Goal: Task Accomplishment & Management: Complete application form

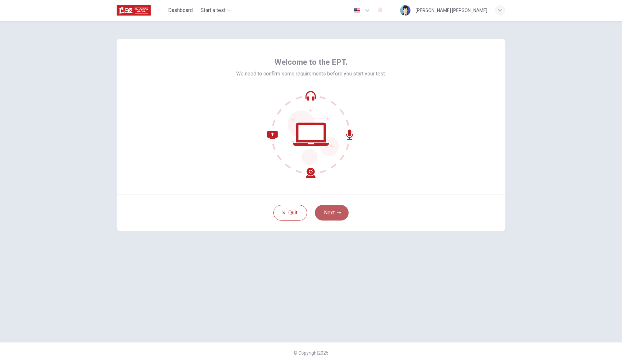
click at [331, 213] on button "Next" at bounding box center [332, 213] width 34 height 16
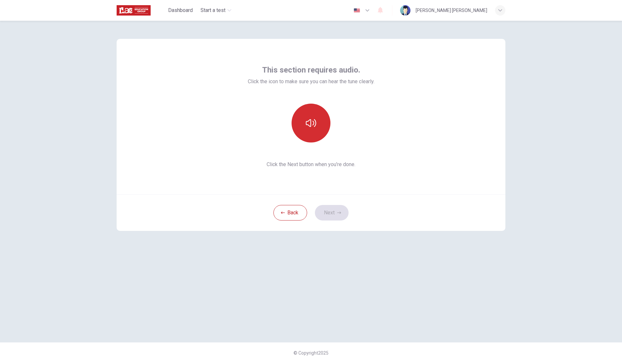
click at [312, 122] on icon "button" at bounding box center [311, 123] width 10 height 10
click at [334, 213] on button "Next" at bounding box center [332, 213] width 34 height 16
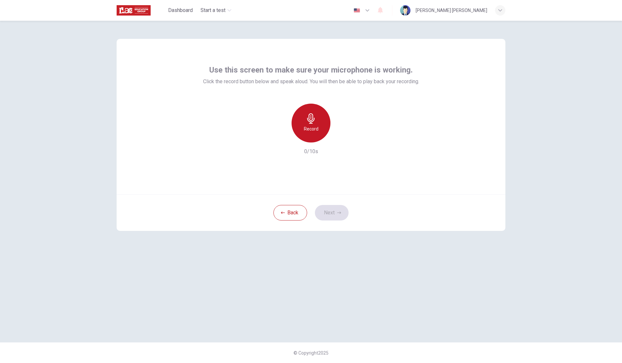
click at [317, 136] on div "Record" at bounding box center [310, 123] width 39 height 39
click at [315, 119] on icon "button" at bounding box center [311, 118] width 10 height 10
click at [329, 209] on button "Next" at bounding box center [332, 213] width 34 height 16
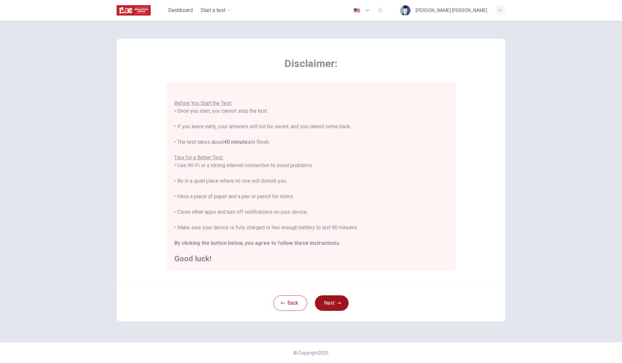
click at [343, 304] on button "Next" at bounding box center [332, 303] width 34 height 16
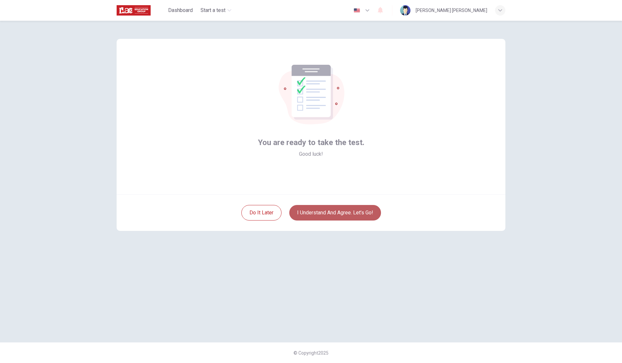
click at [359, 213] on button "I understand and agree. Let’s go!" at bounding box center [335, 213] width 92 height 16
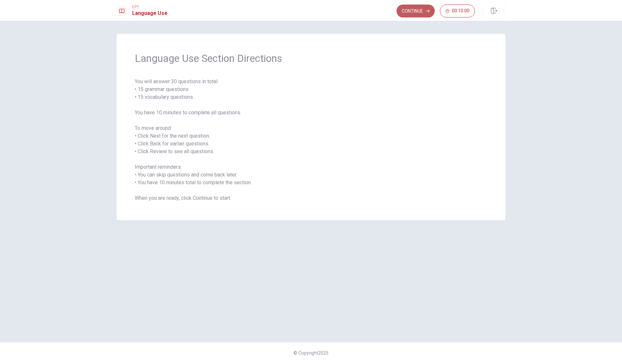
click at [420, 8] on button "Continue" at bounding box center [415, 11] width 38 height 13
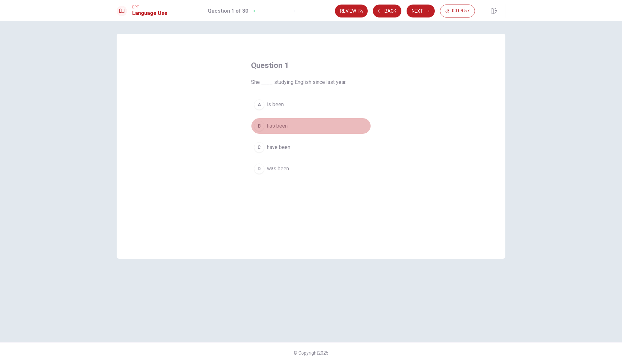
click at [261, 125] on div "B" at bounding box center [259, 126] width 10 height 10
click at [425, 15] on button "Next" at bounding box center [420, 11] width 28 height 13
click at [259, 174] on button "D could" at bounding box center [311, 169] width 120 height 16
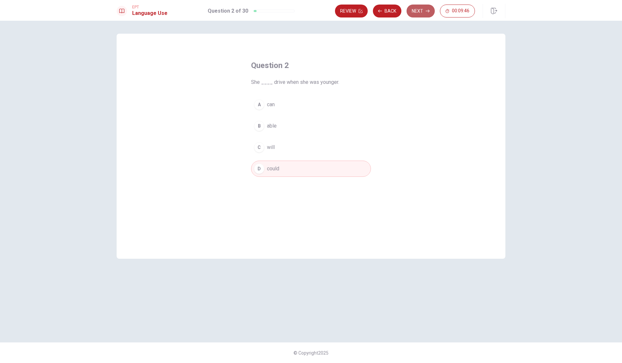
click at [413, 10] on button "Next" at bounding box center [420, 11] width 28 height 13
click at [258, 149] on div "C" at bounding box center [259, 147] width 10 height 10
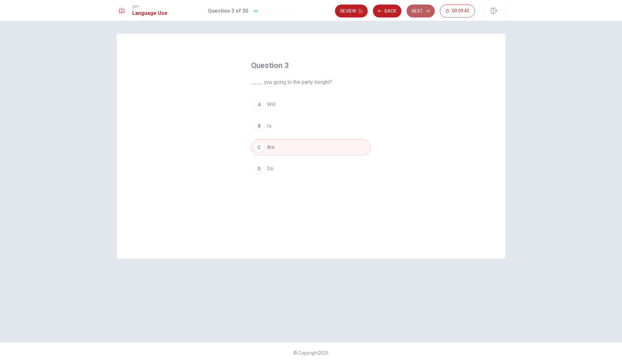
click at [414, 12] on button "Next" at bounding box center [420, 11] width 28 height 13
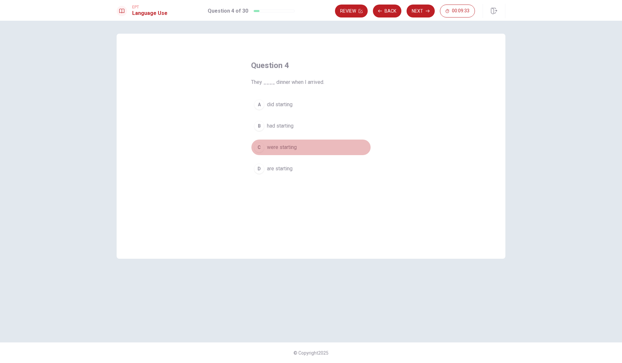
click at [259, 147] on div "C" at bounding box center [259, 147] width 10 height 10
click at [422, 13] on button "Next" at bounding box center [420, 11] width 28 height 13
click at [264, 150] on div "C" at bounding box center [259, 147] width 10 height 10
click at [423, 2] on div "EPT Language Use Question 5 of 30 Review Back Next 00:09:23" at bounding box center [311, 10] width 622 height 21
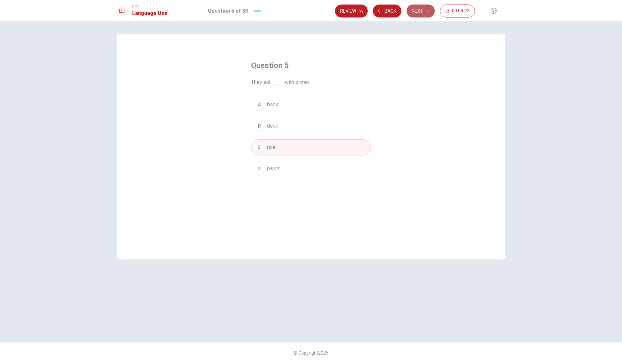
click at [421, 9] on button "Next" at bounding box center [420, 11] width 28 height 13
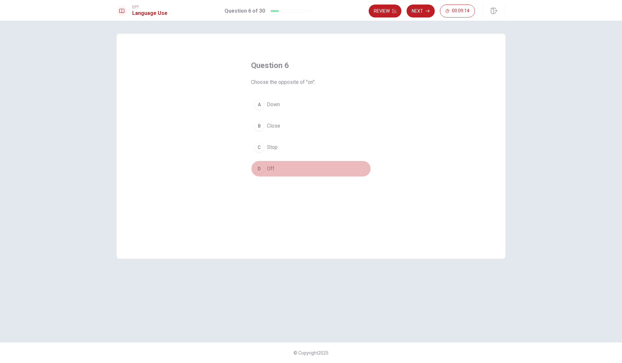
click at [260, 169] on div "D" at bounding box center [259, 169] width 10 height 10
click at [416, 11] on button "Next" at bounding box center [420, 11] width 28 height 13
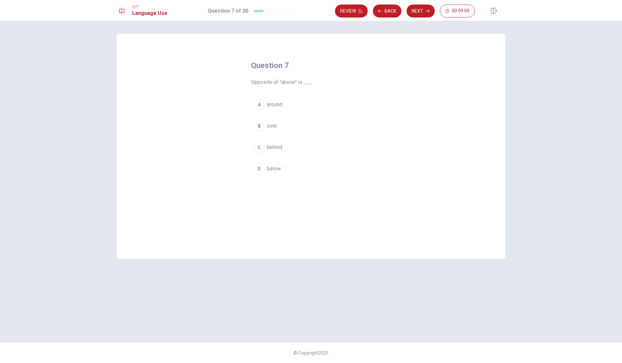
click at [261, 168] on div "D" at bounding box center [259, 169] width 10 height 10
click at [412, 11] on button "Next" at bounding box center [420, 11] width 28 height 13
click at [261, 106] on div "A" at bounding box center [259, 104] width 10 height 10
click at [433, 4] on div "Review Back Next 00:09:03" at bounding box center [420, 11] width 170 height 14
click at [427, 10] on icon "button" at bounding box center [427, 11] width 4 height 4
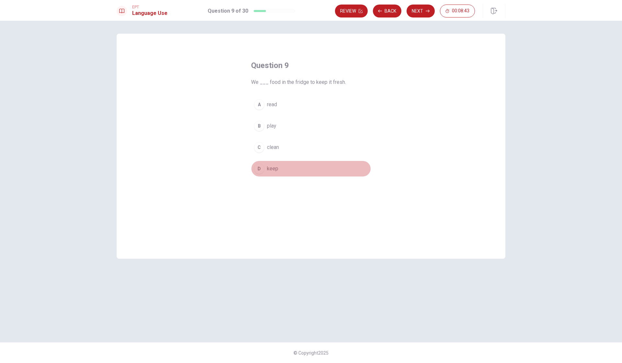
click at [260, 166] on div "D" at bounding box center [259, 169] width 10 height 10
click at [416, 13] on button "Next" at bounding box center [420, 11] width 28 height 13
click at [259, 102] on div "A" at bounding box center [259, 104] width 10 height 10
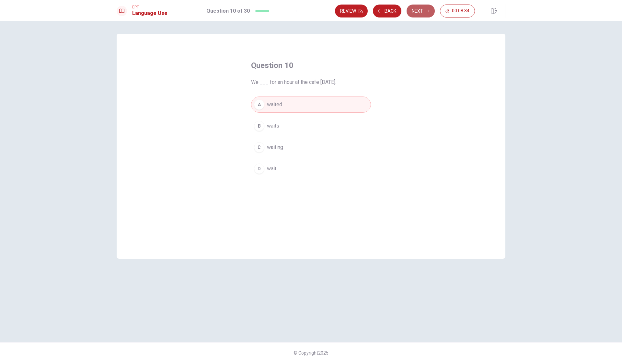
click at [423, 12] on button "Next" at bounding box center [420, 11] width 28 height 13
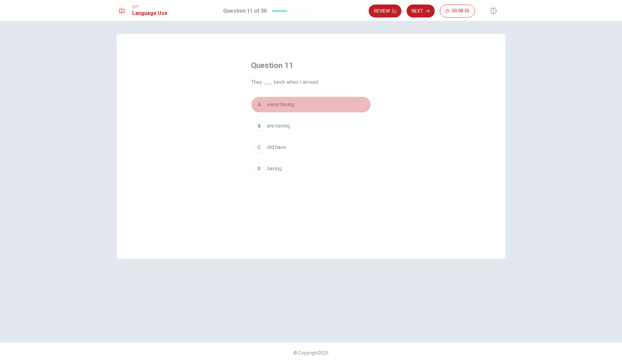
click at [258, 105] on div "A" at bounding box center [259, 104] width 10 height 10
click at [416, 12] on button "Next" at bounding box center [420, 11] width 28 height 13
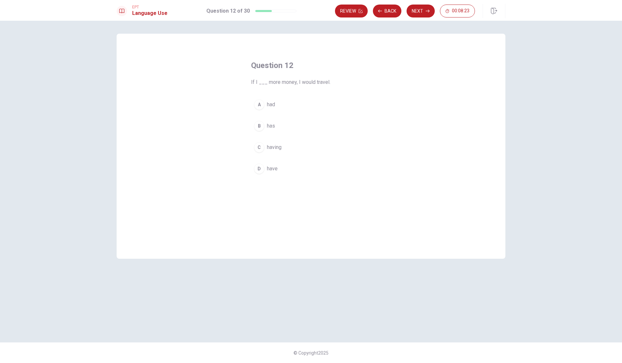
click at [260, 106] on div "A" at bounding box center [259, 104] width 10 height 10
click at [422, 12] on button "Next" at bounding box center [420, 11] width 28 height 13
click at [261, 146] on div "C" at bounding box center [259, 147] width 10 height 10
click at [419, 12] on button "Next" at bounding box center [420, 11] width 28 height 13
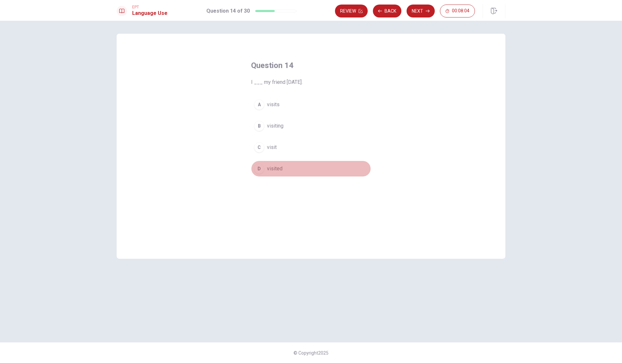
click at [263, 166] on div "D" at bounding box center [259, 169] width 10 height 10
click at [423, 8] on button "Next" at bounding box center [420, 11] width 28 height 13
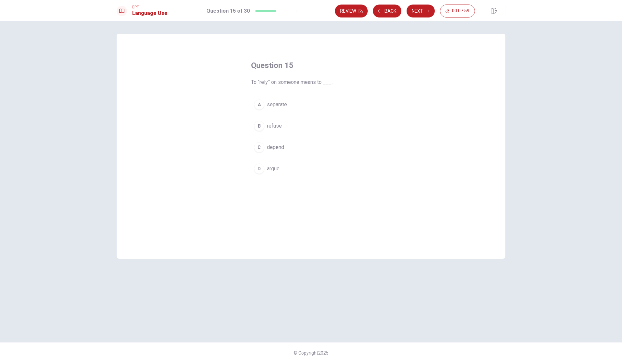
click at [262, 149] on div "C" at bounding box center [259, 147] width 10 height 10
click at [416, 17] on div "Review Back Next 00:07:58" at bounding box center [420, 11] width 170 height 14
click at [420, 10] on button "Next" at bounding box center [420, 11] width 28 height 13
click at [260, 171] on div "D" at bounding box center [259, 169] width 10 height 10
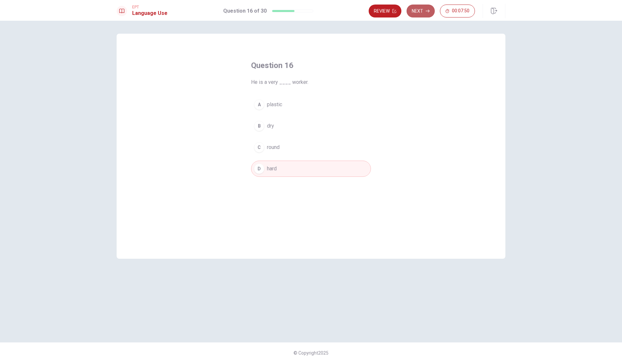
click at [423, 12] on button "Next" at bounding box center [420, 11] width 28 height 13
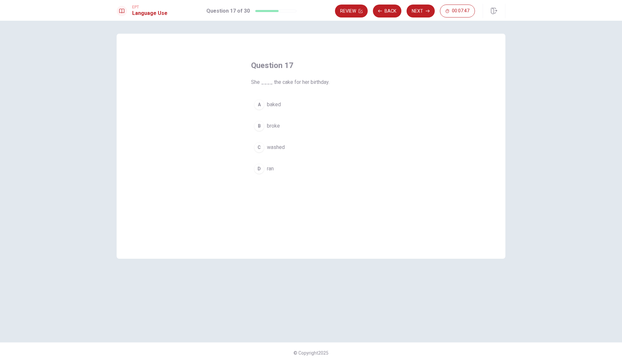
click at [261, 110] on button "A baked" at bounding box center [311, 104] width 120 height 16
click at [424, 15] on button "Next" at bounding box center [420, 11] width 28 height 13
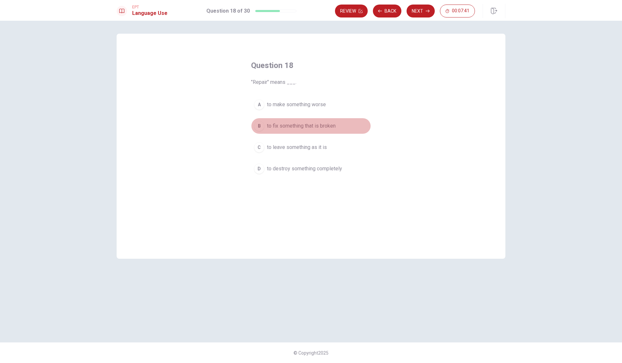
click at [261, 126] on div "B" at bounding box center [259, 126] width 10 height 10
click at [426, 4] on div "EPT Language Use Question 18 of 30 Review Back Next 00:07:40" at bounding box center [311, 10] width 622 height 21
click at [424, 10] on button "Next" at bounding box center [420, 11] width 28 height 13
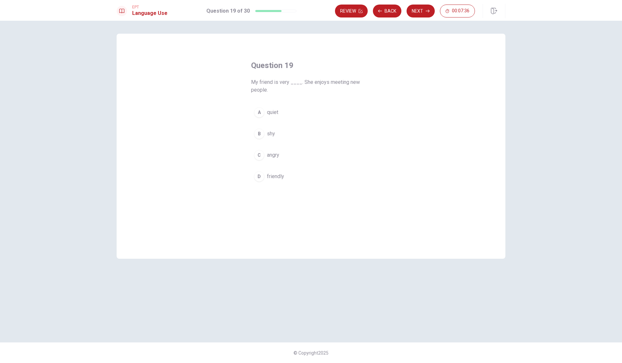
click at [264, 177] on div "D" at bounding box center [259, 176] width 10 height 10
click at [411, 15] on button "Next" at bounding box center [420, 11] width 28 height 13
click at [263, 125] on div "B" at bounding box center [259, 126] width 10 height 10
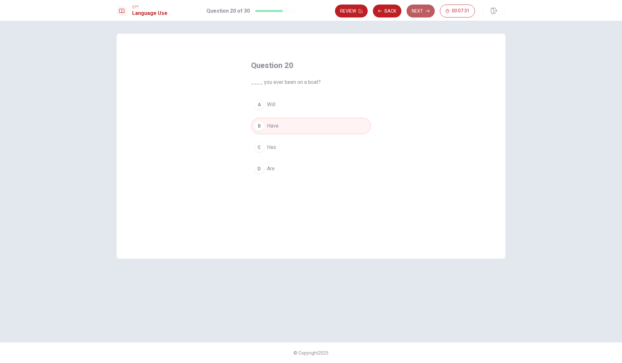
click at [420, 14] on button "Next" at bounding box center [420, 11] width 28 height 13
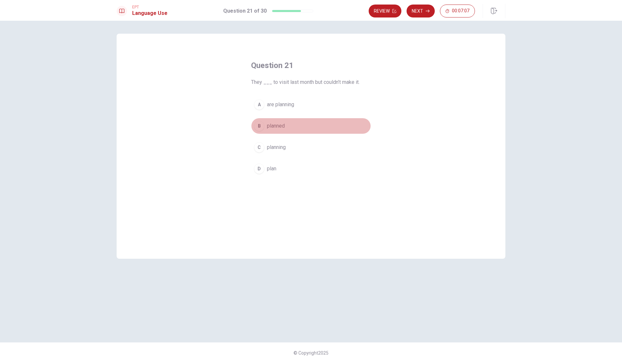
click at [263, 121] on button "B planned" at bounding box center [311, 126] width 120 height 16
click at [419, 11] on button "Next" at bounding box center [420, 11] width 28 height 13
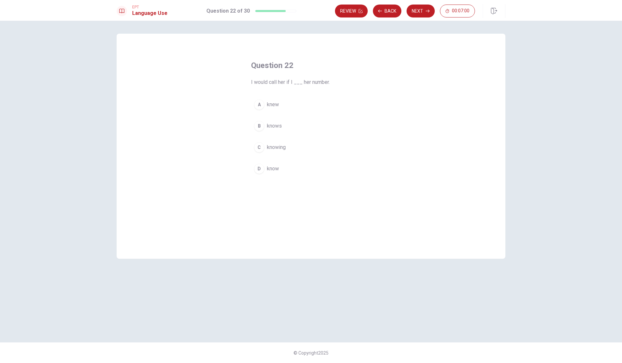
click at [261, 106] on div "A" at bounding box center [259, 104] width 10 height 10
click at [423, 14] on button "Next" at bounding box center [420, 11] width 28 height 13
click at [260, 122] on div "B" at bounding box center [259, 126] width 10 height 10
click at [415, 10] on button "Next" at bounding box center [420, 11] width 28 height 13
click at [260, 148] on div "C" at bounding box center [259, 147] width 10 height 10
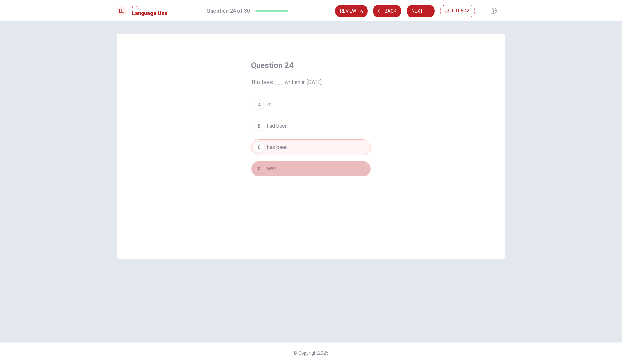
click at [266, 169] on button "D was" at bounding box center [311, 169] width 120 height 16
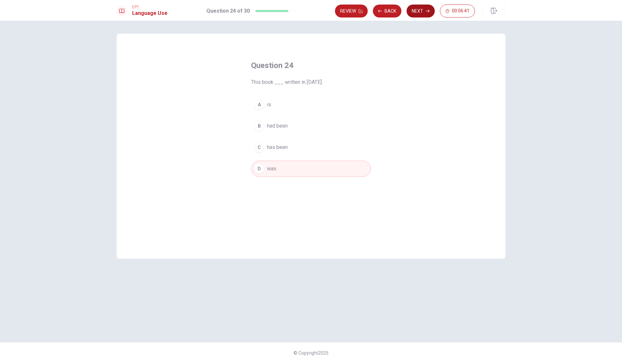
click at [421, 12] on button "Next" at bounding box center [420, 11] width 28 height 13
click at [270, 104] on span "update" at bounding box center [275, 105] width 16 height 8
click at [420, 15] on button "Next" at bounding box center [420, 11] width 28 height 13
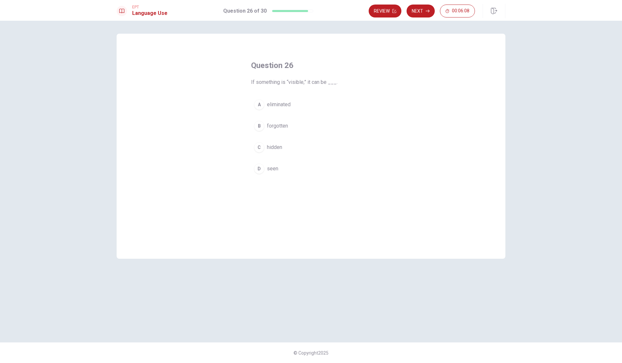
click at [266, 170] on button "D seen" at bounding box center [311, 169] width 120 height 16
click at [425, 15] on button "Next" at bounding box center [420, 11] width 28 height 13
click at [258, 116] on div "A" at bounding box center [259, 112] width 10 height 10
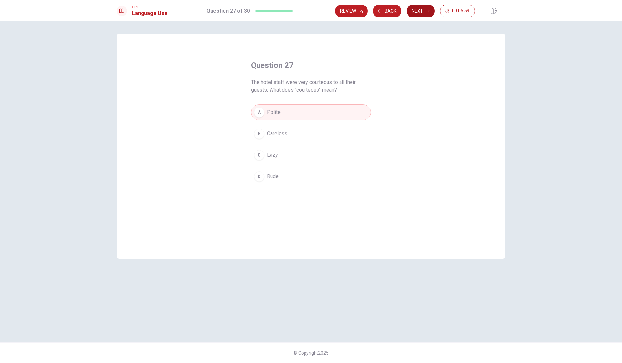
click at [424, 8] on button "Next" at bounding box center [420, 11] width 28 height 13
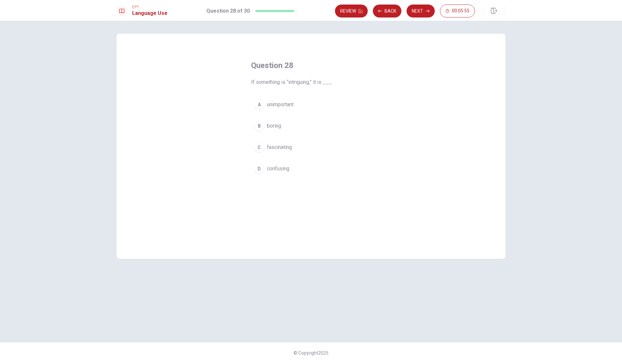
click at [270, 149] on span "fascinating" at bounding box center [279, 147] width 25 height 8
click at [423, 10] on button "Next" at bounding box center [420, 11] width 28 height 13
click at [275, 169] on span "far away" at bounding box center [276, 169] width 19 height 8
click at [424, 14] on button "Next" at bounding box center [420, 11] width 28 height 13
click at [260, 150] on div "C" at bounding box center [259, 147] width 10 height 10
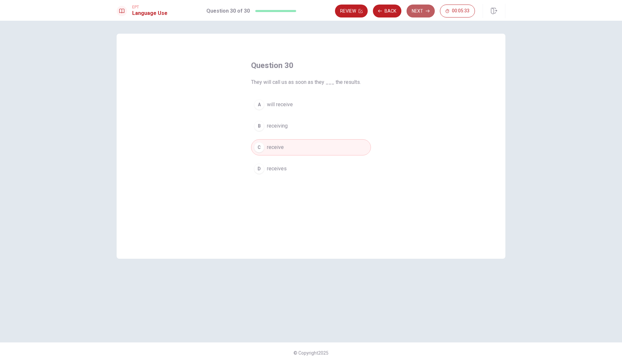
click at [419, 15] on button "Next" at bounding box center [420, 11] width 28 height 13
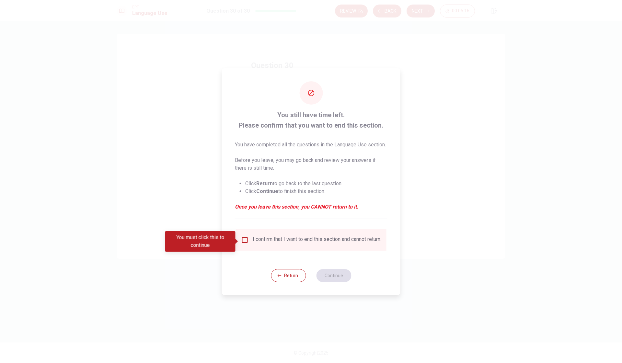
click at [244, 242] on input "You must click this to continue" at bounding box center [245, 240] width 8 height 8
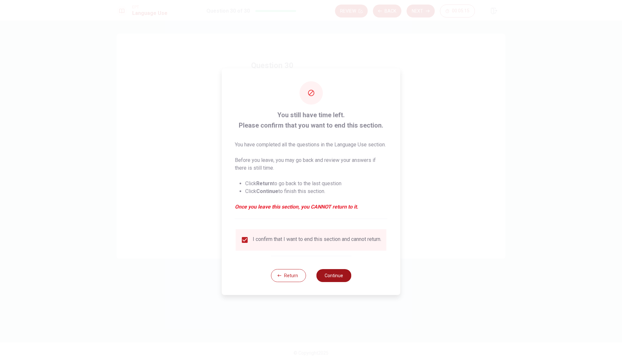
click at [339, 277] on button "Continue" at bounding box center [333, 275] width 35 height 13
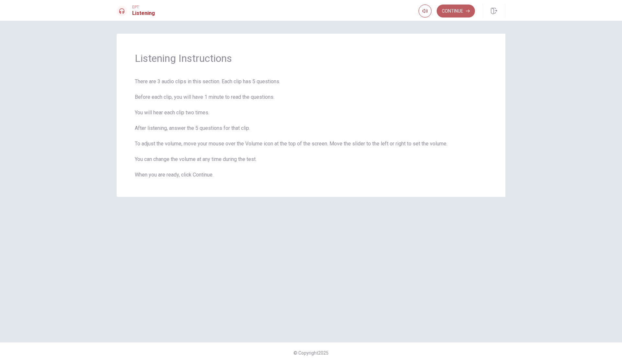
click at [455, 14] on button "Continue" at bounding box center [455, 11] width 38 height 13
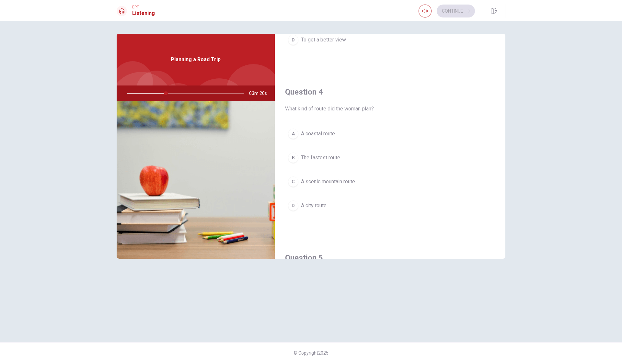
scroll to position [458, 0]
click at [331, 182] on span "A scenic mountain route" at bounding box center [328, 180] width 54 height 8
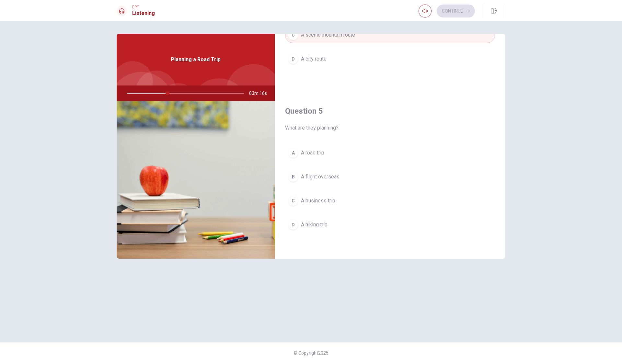
scroll to position [604, 0]
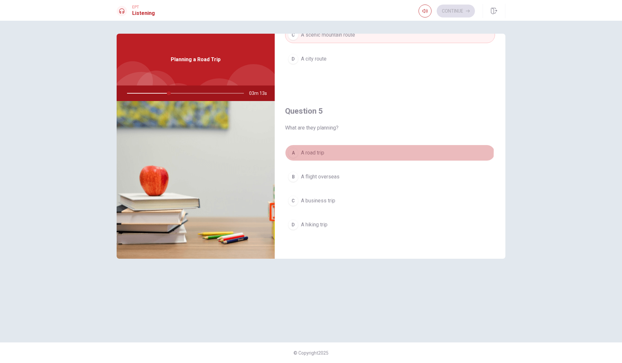
click at [313, 151] on span "A road trip" at bounding box center [312, 153] width 23 height 8
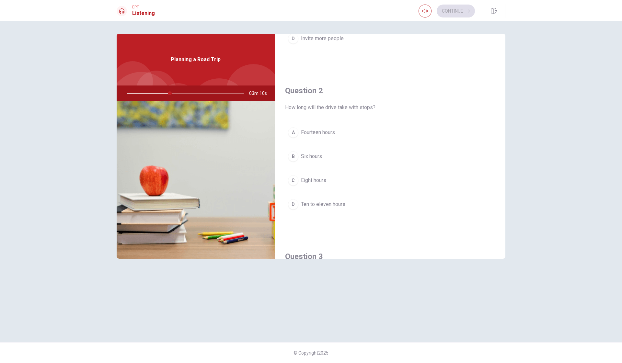
scroll to position [166, 0]
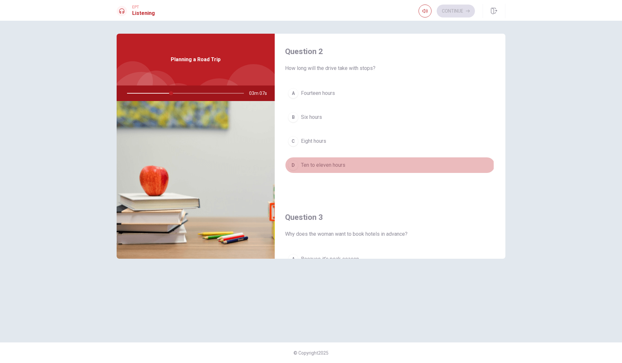
click at [294, 166] on div "D" at bounding box center [293, 165] width 10 height 10
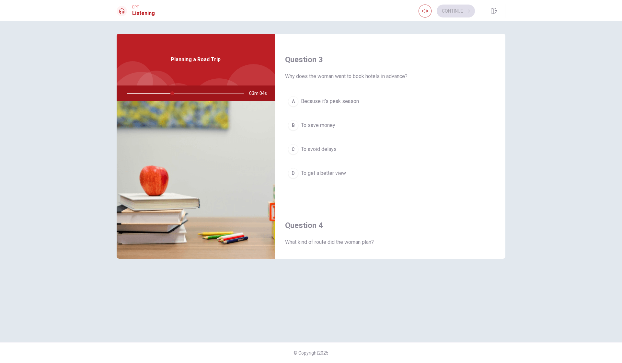
scroll to position [325, 0]
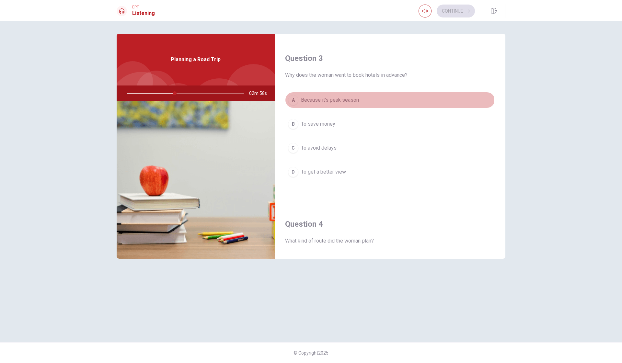
click at [332, 105] on button "A Because it’s peak season" at bounding box center [390, 100] width 210 height 16
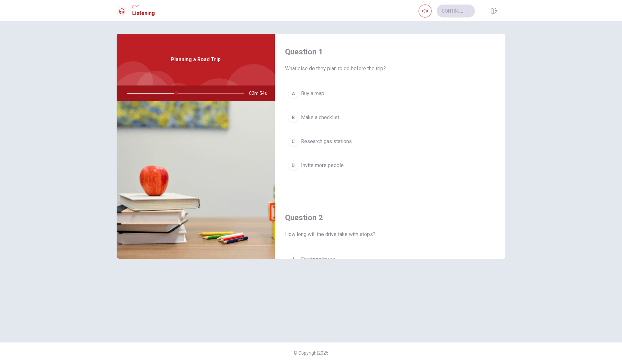
scroll to position [0, 0]
click at [325, 117] on span "Make a checklist" at bounding box center [320, 118] width 38 height 8
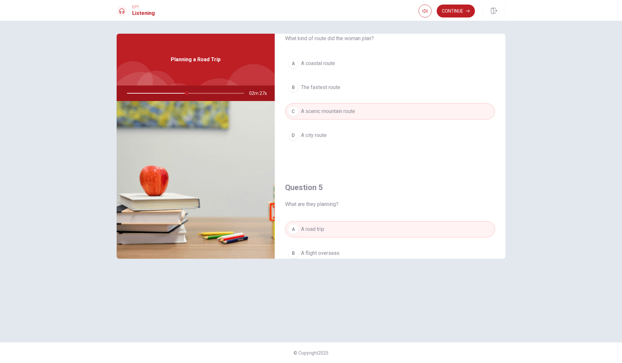
scroll to position [514, 0]
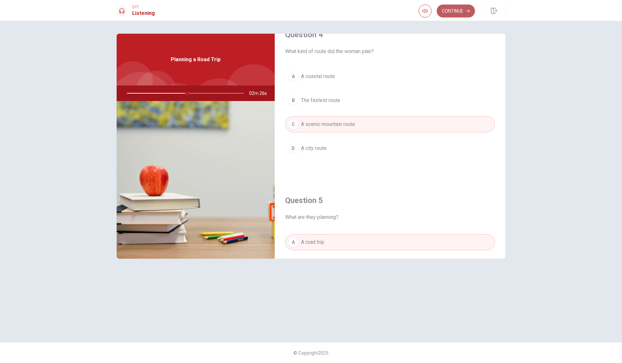
click at [456, 8] on button "Continue" at bounding box center [455, 11] width 38 height 13
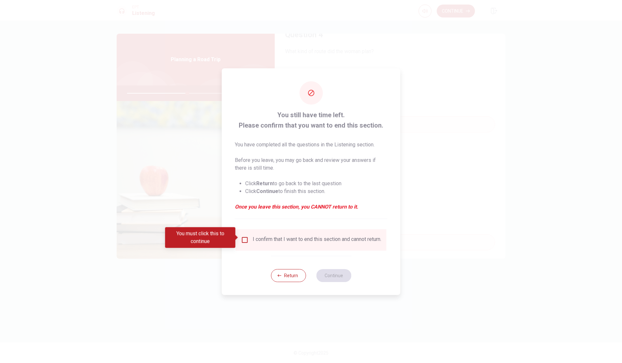
click at [246, 241] on input "You must click this to continue" at bounding box center [245, 240] width 8 height 8
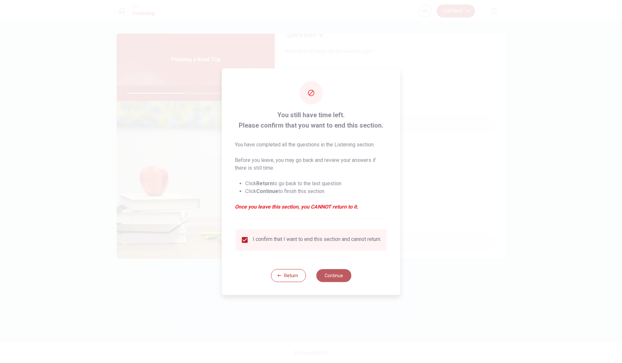
click at [342, 280] on button "Continue" at bounding box center [333, 275] width 35 height 13
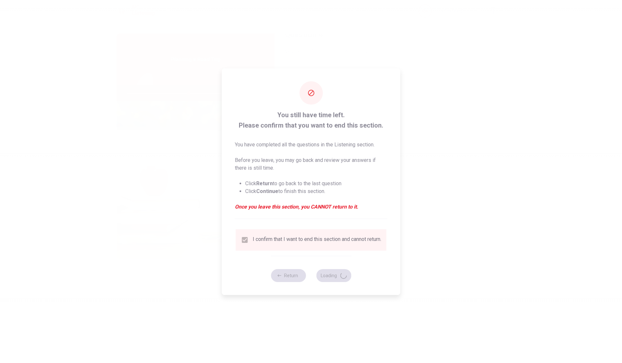
type input "53"
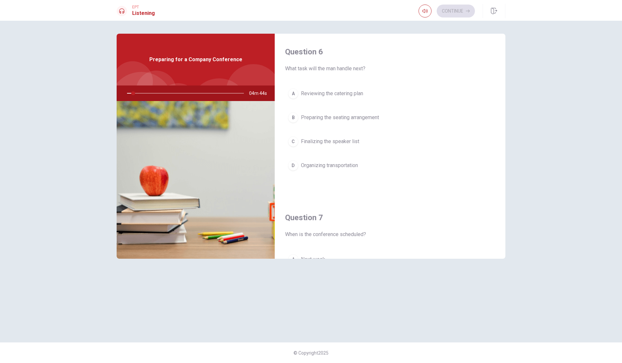
scroll to position [0, 0]
drag, startPoint x: 371, startPoint y: 70, endPoint x: 400, endPoint y: 18, distance: 59.4
click at [373, 65] on span "What task will the man handle next?" at bounding box center [390, 69] width 210 height 8
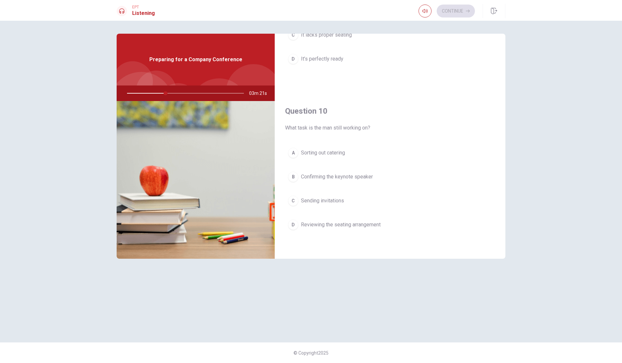
scroll to position [604, 0]
click at [328, 175] on span "Confirming the keynote speaker" at bounding box center [337, 177] width 72 height 8
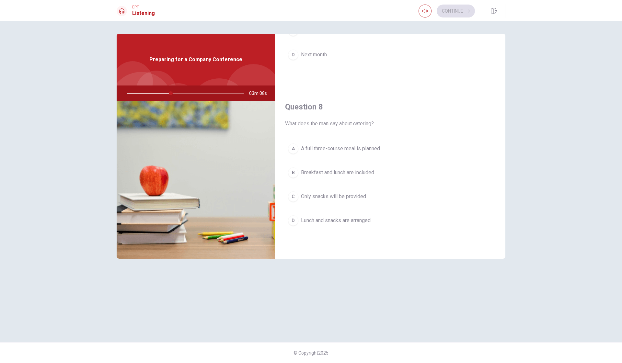
scroll to position [277, 0]
click at [341, 221] on span "Lunch and snacks are arranged" at bounding box center [336, 221] width 70 height 8
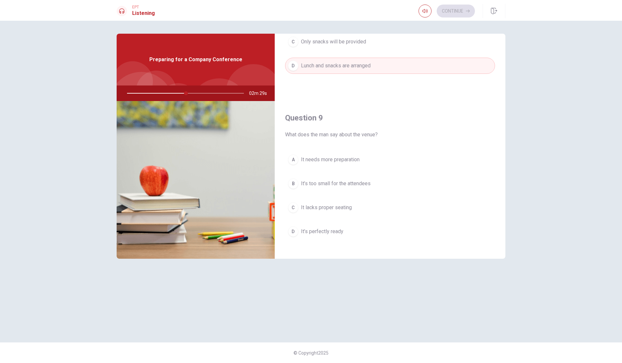
scroll to position [435, 0]
click at [334, 231] on span "It’s perfectly ready" at bounding box center [322, 228] width 42 height 8
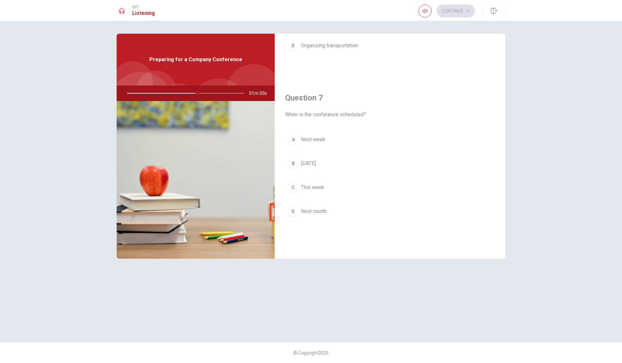
scroll to position [120, 0]
click at [203, 94] on div at bounding box center [184, 93] width 130 height 16
click at [204, 94] on div at bounding box center [184, 93] width 130 height 16
drag, startPoint x: 218, startPoint y: 94, endPoint x: 226, endPoint y: 94, distance: 7.8
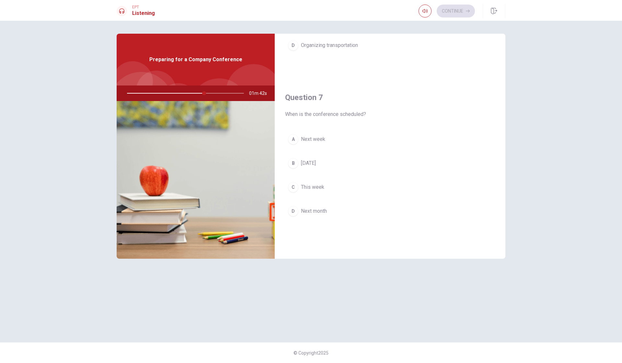
click at [220, 94] on div at bounding box center [184, 93] width 130 height 16
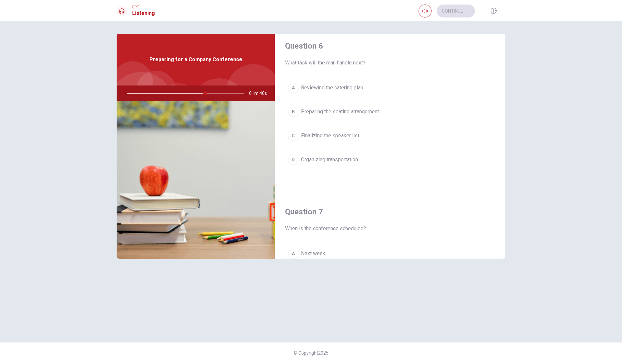
scroll to position [10, 0]
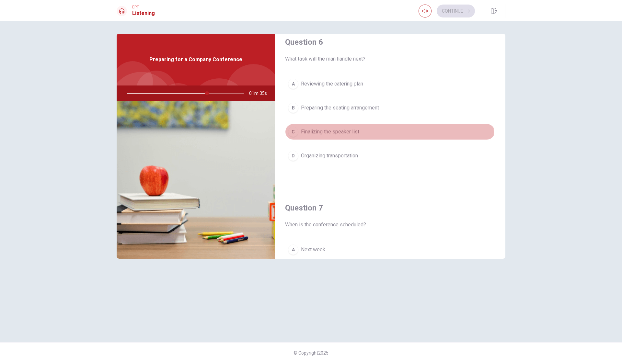
click at [326, 132] on span "Finalizing the speaker list" at bounding box center [330, 132] width 58 height 8
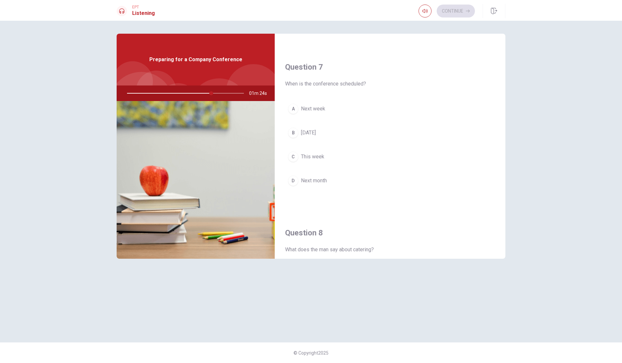
scroll to position [152, 0]
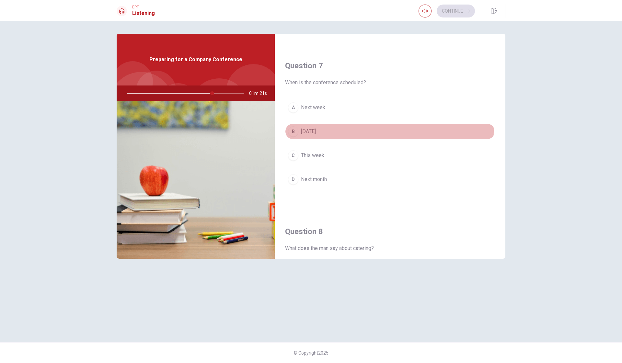
click at [316, 131] on span "[DATE]" at bounding box center [308, 132] width 15 height 8
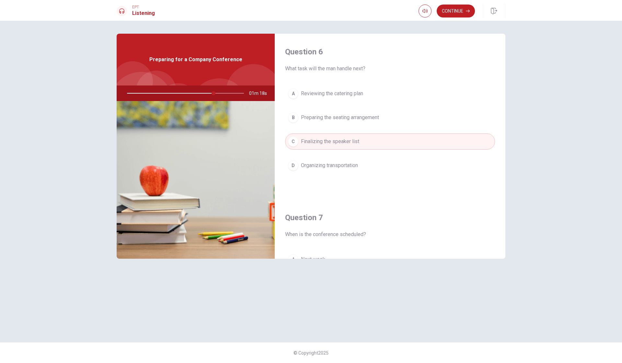
scroll to position [0, 0]
drag, startPoint x: 215, startPoint y: 94, endPoint x: 271, endPoint y: 92, distance: 55.8
click at [271, 92] on div "01m 15s" at bounding box center [196, 93] width 158 height 16
type input "0"
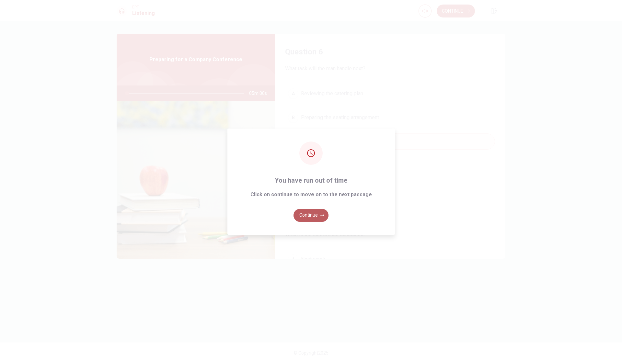
click at [310, 214] on button "Continue" at bounding box center [310, 215] width 35 height 13
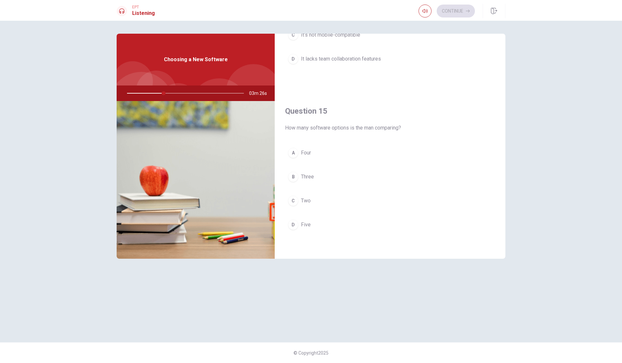
scroll to position [604, 0]
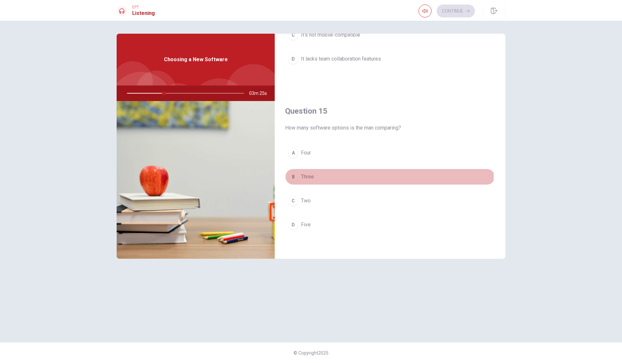
click at [300, 174] on button "B Three" at bounding box center [390, 177] width 210 height 16
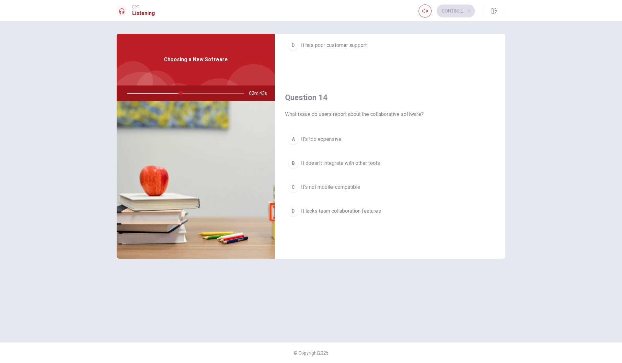
scroll to position [453, 0]
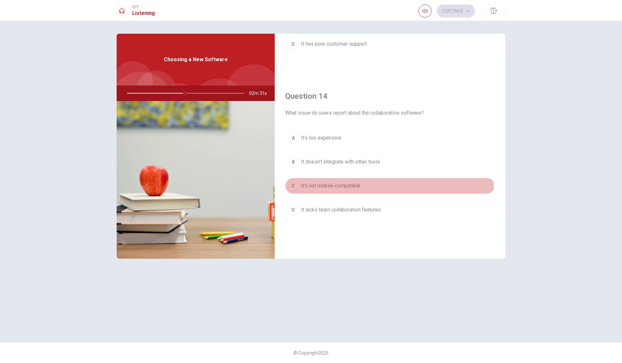
click at [348, 186] on span "It’s not mobile-compatible" at bounding box center [330, 186] width 59 height 8
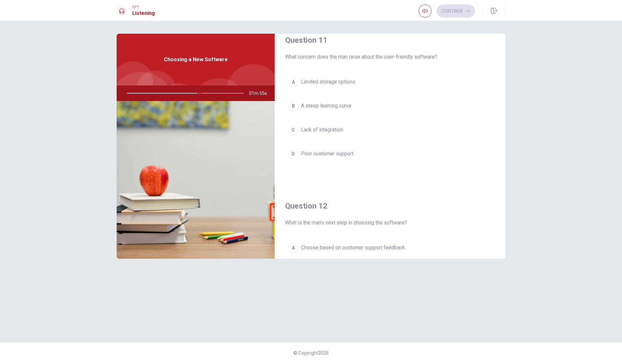
scroll to position [11, 0]
click at [332, 80] on span "Limited storage options" at bounding box center [328, 83] width 54 height 8
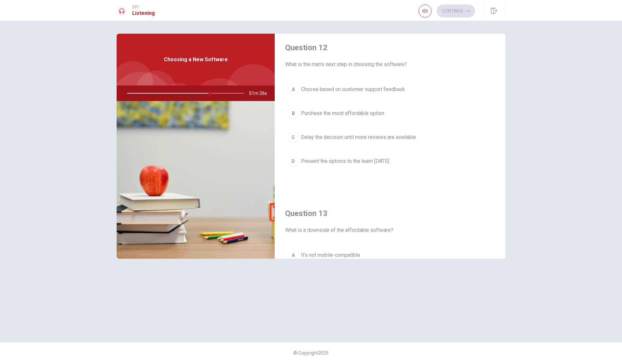
scroll to position [176, 0]
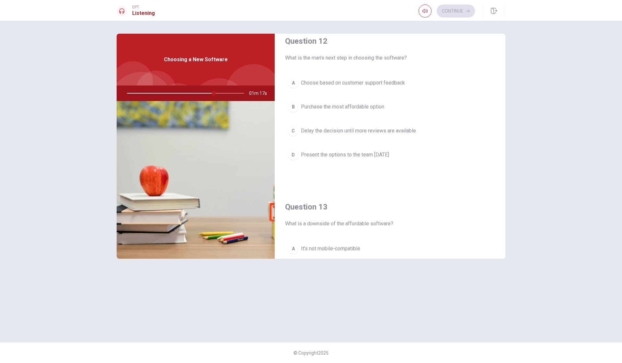
click at [349, 84] on span "Choose based on customer support feedback" at bounding box center [353, 83] width 104 height 8
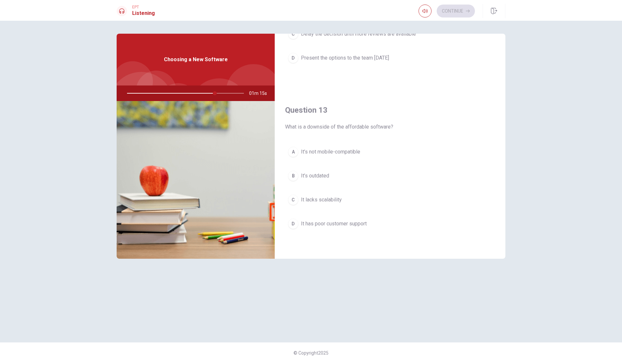
scroll to position [275, 0]
click at [321, 199] on span "It lacks scalability" at bounding box center [321, 199] width 41 height 8
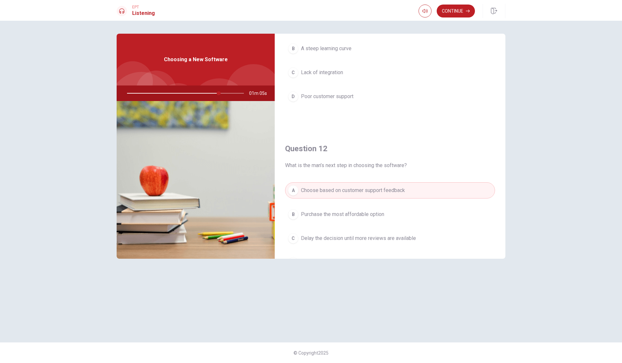
scroll to position [61, 0]
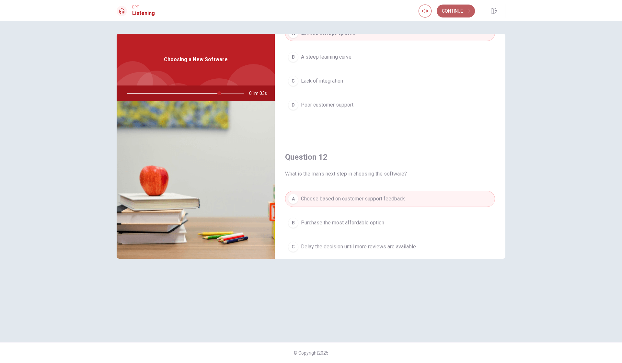
click at [460, 11] on button "Continue" at bounding box center [455, 11] width 38 height 13
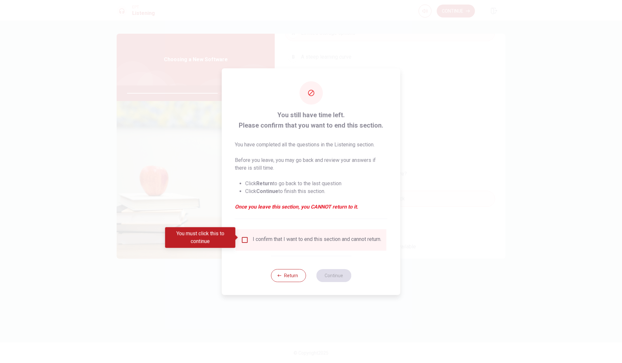
click at [243, 238] on input "You must click this to continue" at bounding box center [245, 240] width 8 height 8
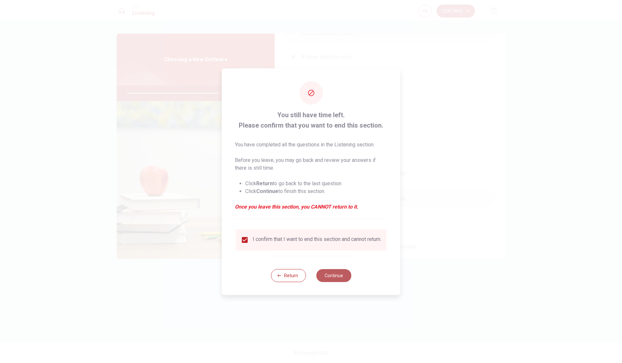
click at [336, 278] on button "Continue" at bounding box center [333, 275] width 35 height 13
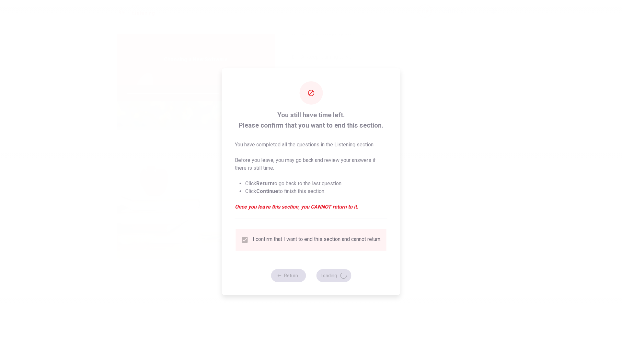
type input "81"
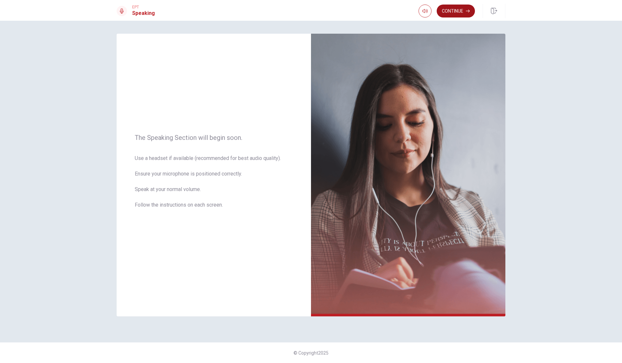
click at [452, 13] on button "Continue" at bounding box center [455, 11] width 38 height 13
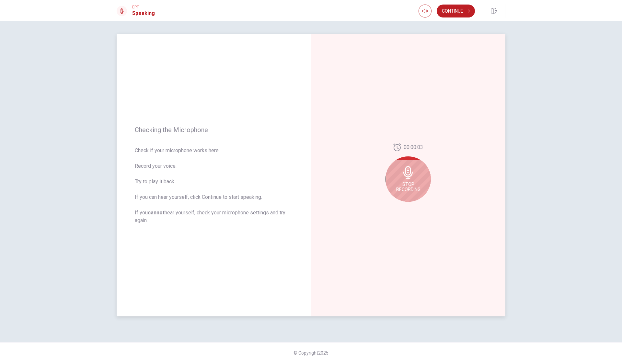
click at [410, 173] on icon at bounding box center [407, 172] width 9 height 13
click at [416, 205] on icon "Play Audio" at bounding box center [415, 207] width 4 height 4
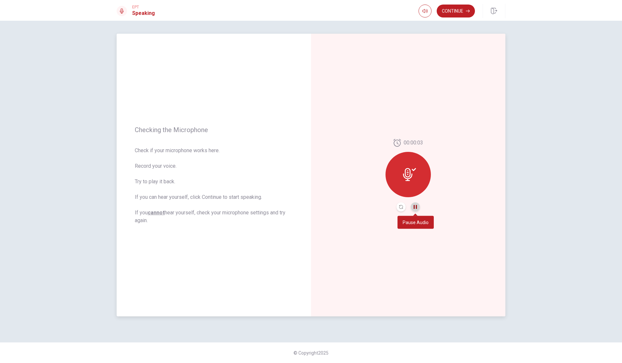
click at [416, 205] on icon "Pause Audio" at bounding box center [414, 207] width 3 height 4
click at [401, 205] on icon "Record Again" at bounding box center [401, 207] width 4 height 4
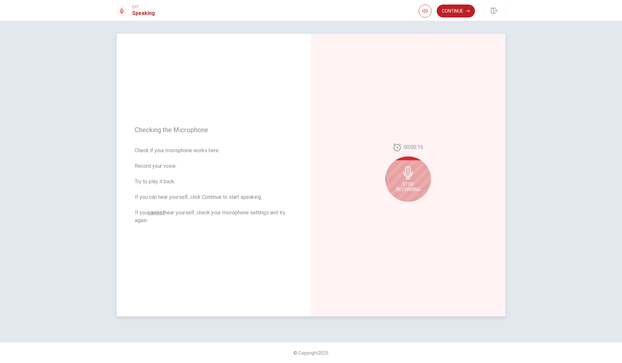
click at [407, 183] on span "Stop Recording" at bounding box center [408, 187] width 24 height 10
click at [402, 207] on icon "Record Again" at bounding box center [401, 207] width 4 height 4
click at [410, 176] on icon at bounding box center [407, 172] width 9 height 13
click at [416, 208] on icon "Play Audio" at bounding box center [415, 207] width 4 height 4
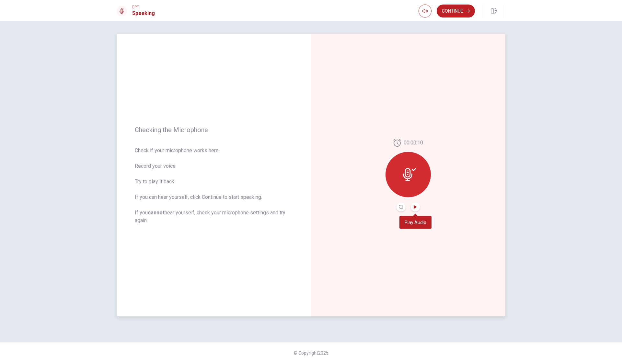
click at [416, 208] on icon "Play Audio" at bounding box center [415, 207] width 4 height 4
click at [416, 208] on icon "Pause Audio" at bounding box center [414, 207] width 3 height 4
click at [466, 14] on button "Continue" at bounding box center [455, 11] width 38 height 13
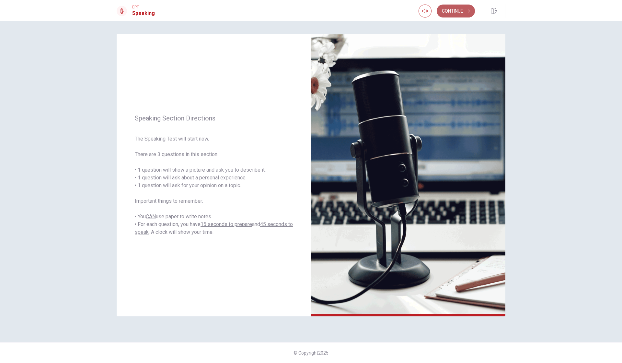
click at [459, 14] on button "Continue" at bounding box center [455, 11] width 38 height 13
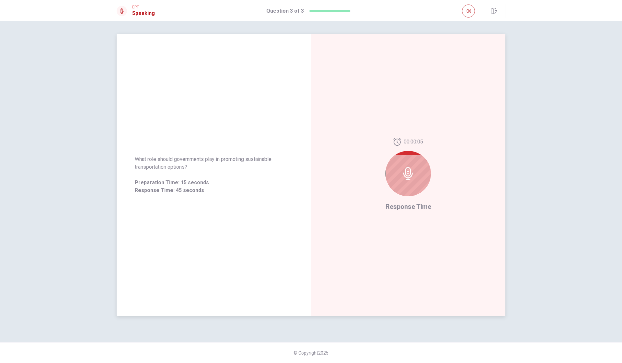
click at [406, 165] on div at bounding box center [407, 173] width 45 height 45
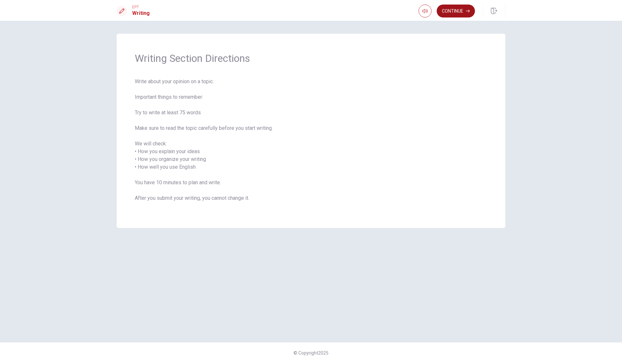
click at [450, 15] on button "Continue" at bounding box center [455, 11] width 38 height 13
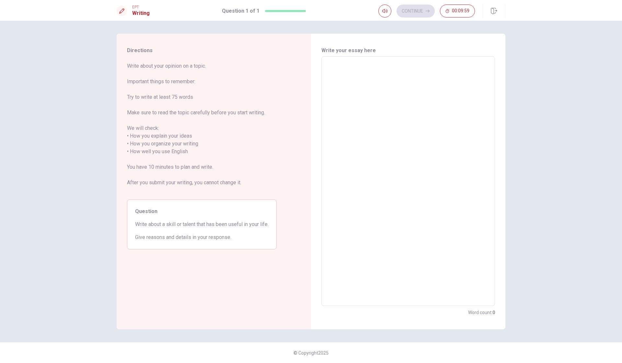
click at [343, 78] on textarea at bounding box center [408, 181] width 164 height 239
type textarea "M"
type textarea "x"
type textarea "My"
type textarea "x"
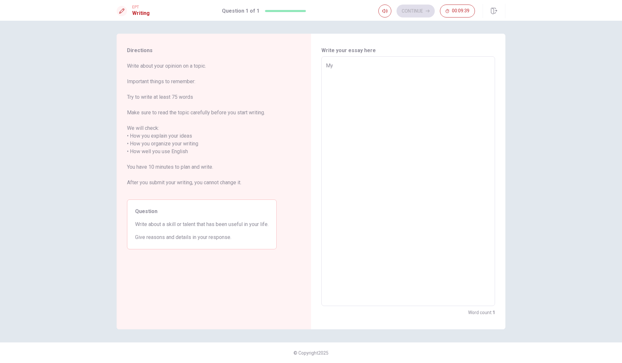
type textarea "My"
type textarea "x"
type textarea "My t"
type textarea "x"
type textarea "My ta"
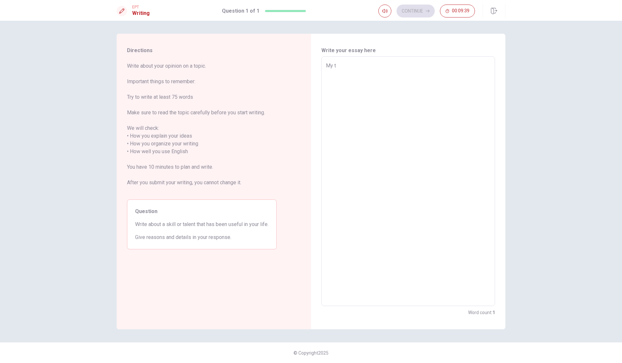
type textarea "x"
type textarea "My tal"
type textarea "x"
type textarea "My tale"
type textarea "x"
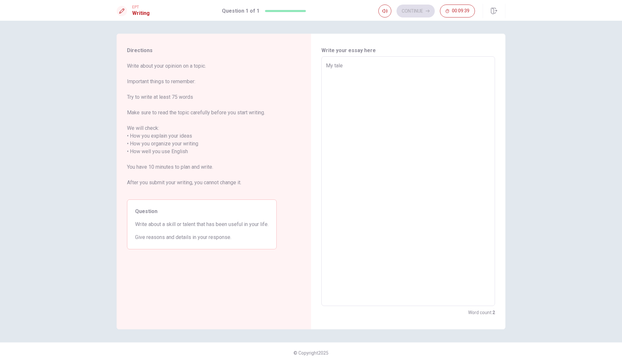
type textarea "My talen"
type textarea "x"
type textarea "My talent"
type textarea "x"
type textarea "My talent."
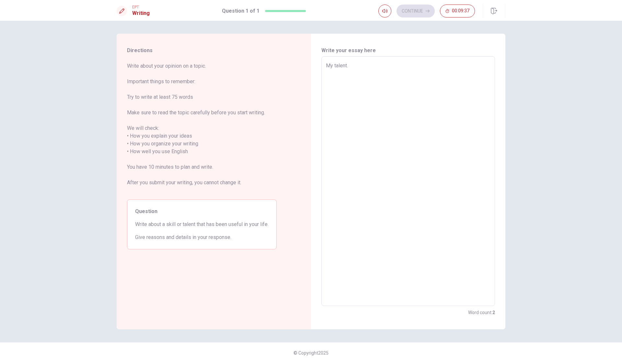
type textarea "x"
type textarea "My talent."
type textarea "x"
type textarea "My talent."
type textarea "x"
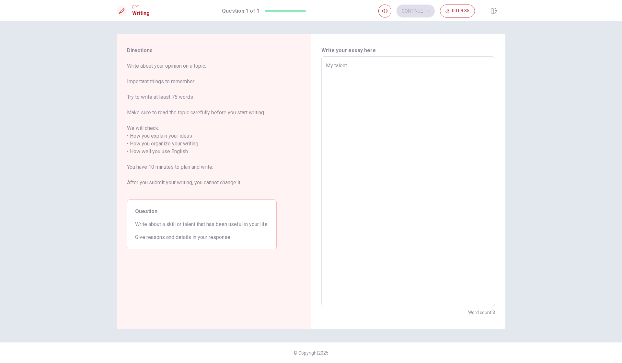
type textarea "My talent. M"
type textarea "x"
type textarea "My talent. My"
type textarea "x"
type textarea "My talent. My"
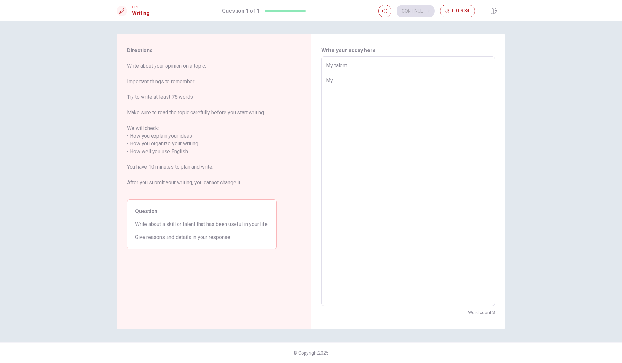
type textarea "x"
type textarea "My talent. My t"
type textarea "x"
type textarea "My talent. My ta"
type textarea "x"
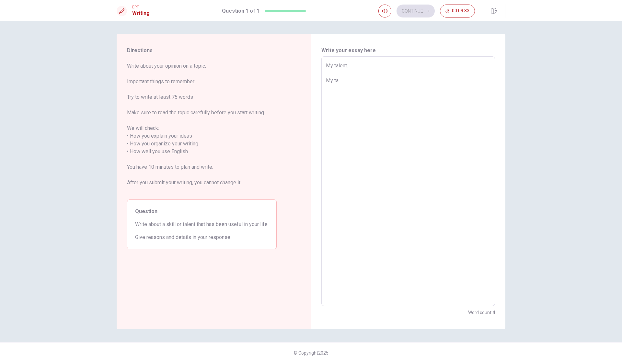
type textarea "My talent. My tal"
type textarea "x"
type textarea "My talent. My tale"
type textarea "x"
type textarea "My talent. My talen"
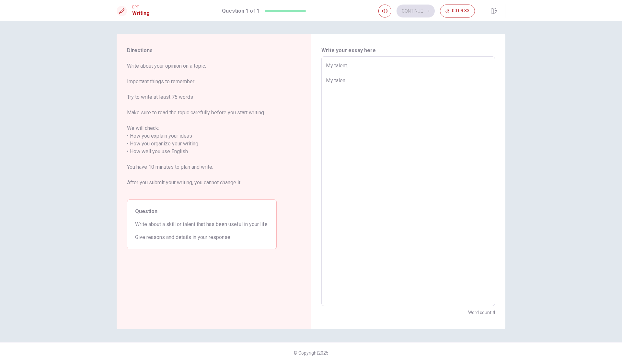
type textarea "x"
type textarea "My talent. My talent"
type textarea "x"
type textarea "My talent. My talent"
type textarea "x"
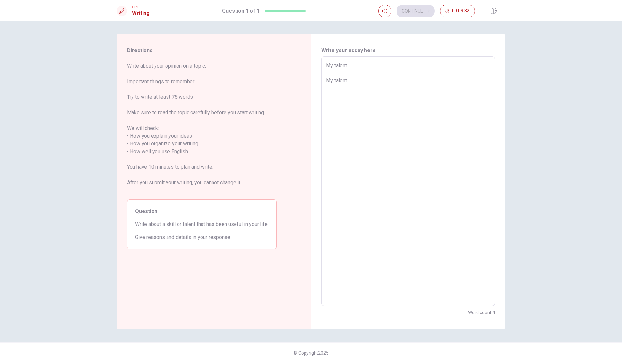
type textarea "My talent. My talent i"
type textarea "x"
type textarea "My talent. My talent is"
type textarea "x"
type textarea "My talent. My talent is"
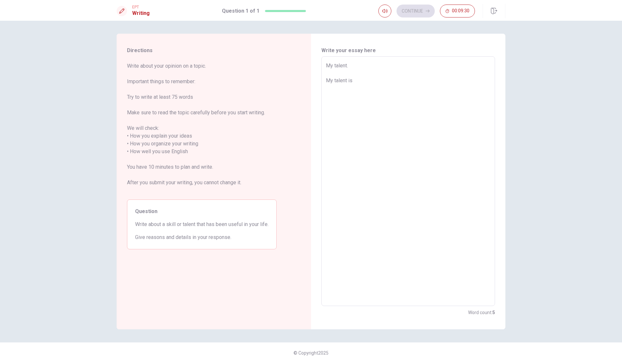
type textarea "x"
type textarea "My talent. My talent is t"
type textarea "x"
type textarea "My talent. My talent is to"
type textarea "x"
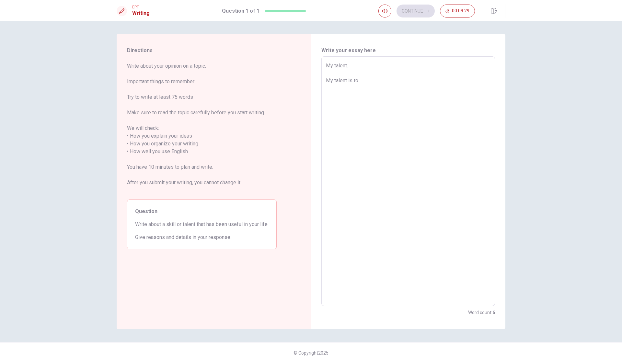
type textarea "My talent. My talent is to"
type textarea "x"
type textarea "My talent. My talent is to b"
type textarea "x"
type textarea "My talent. My talent is to be"
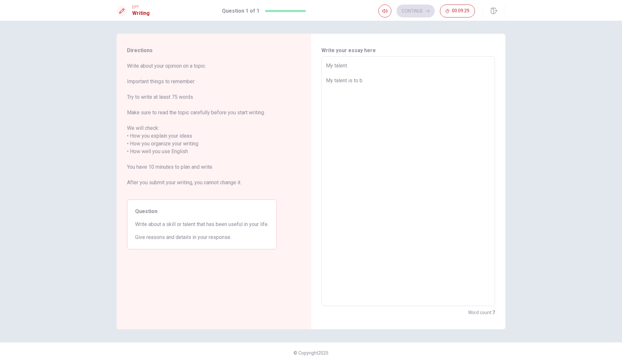
type textarea "x"
type textarea "My talent. My talent is to be"
type textarea "x"
type textarea "My talent. My talent is to be m"
type textarea "x"
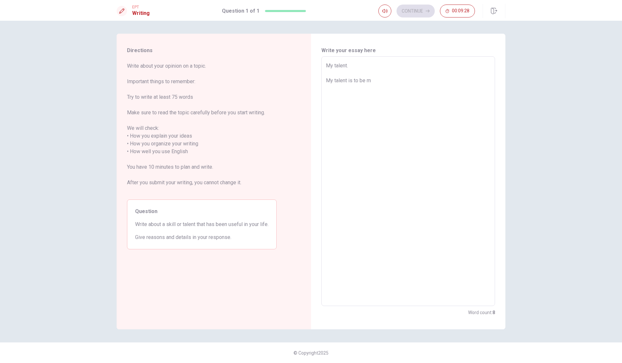
type textarea "My talent. My talent is to be mo"
type textarea "x"
type textarea "My talent. My talent is to be mor"
type textarea "x"
type textarea "My talent. My talent is to be more"
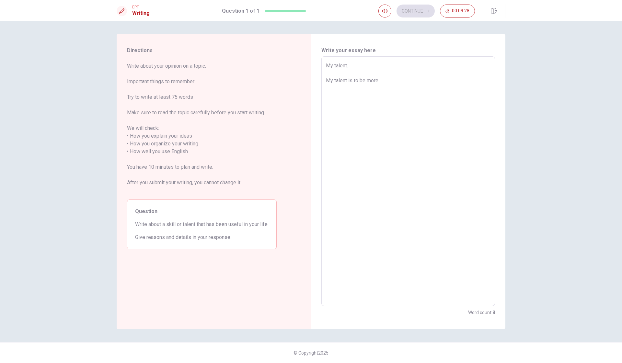
type textarea "x"
type textarea "My talent. My talent is to be more"
type textarea "x"
type textarea "My talent. My talent is to be more e"
type textarea "x"
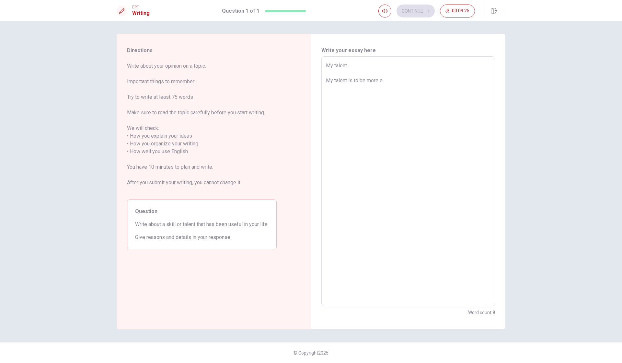
type textarea "My talent. My talent is to be more ex"
type textarea "x"
type textarea "My talent. My talent is to be more ext"
type textarea "x"
type textarea "My talent. My talent is to be more extr"
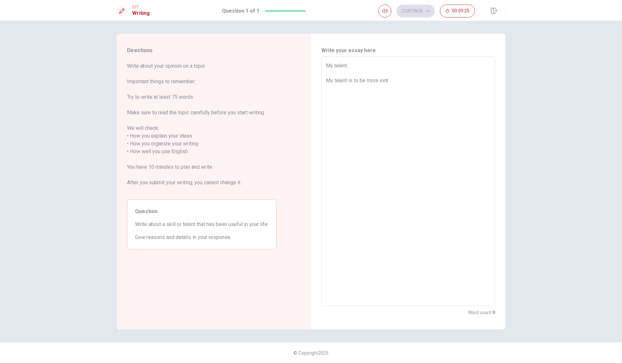
type textarea "x"
type textarea "My talent. My talent is to be more extro"
type textarea "x"
type textarea "My talent. My talent is to be more extrov"
type textarea "x"
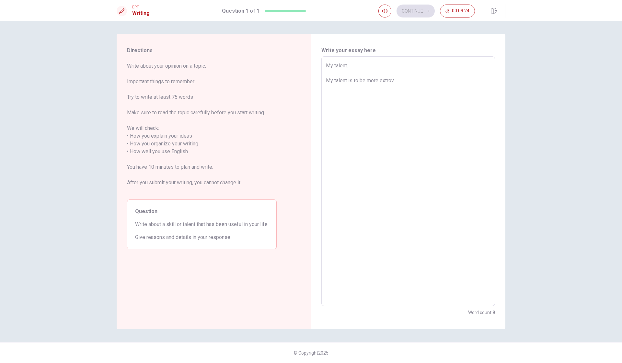
type textarea "My talent. My talent is to be more extrove"
type textarea "x"
type textarea "My talent. My talent is to be more extrover"
type textarea "x"
type textarea "My talent. My talent is to be more extrovers"
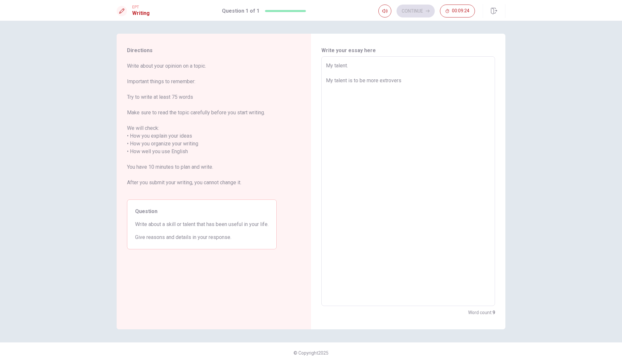
type textarea "x"
type textarea "My talent. My talent is to be more extrover"
type textarea "x"
type textarea "My talent. My talent is to be more extrovert"
type textarea "x"
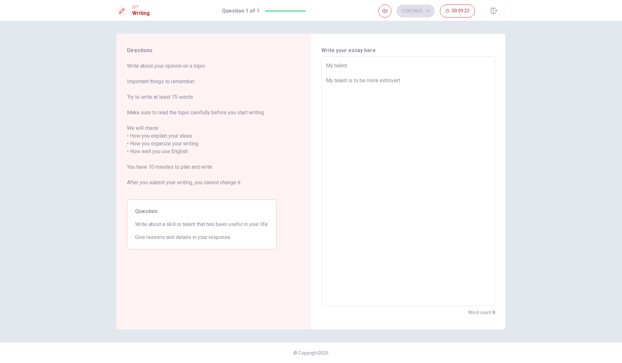
type textarea "My talent. My talent is to be more extrovert"
type textarea "x"
type textarea "My talent. My talent is to be more extrovert i"
type textarea "x"
type textarea "My talent. My talent is to be more extrovert in"
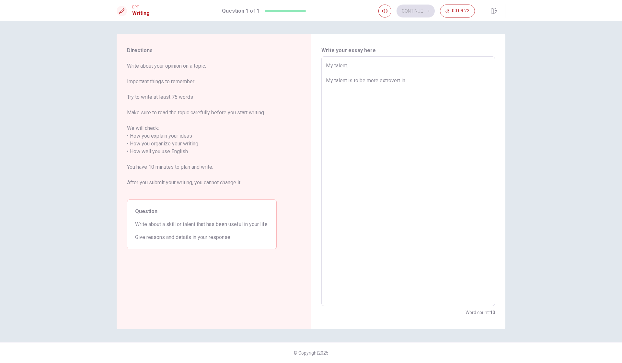
type textarea "x"
type textarea "My talent. My talent is to be more extrovert in"
type textarea "x"
type textarea "My talent. My talent is to be more extrovert in a"
type textarea "x"
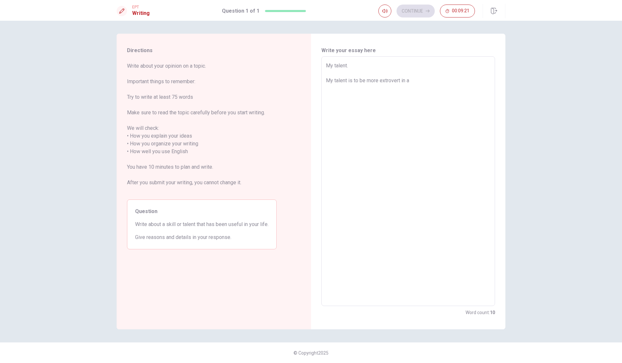
type textarea "My talent. My talent is to be more extrovert in a"
type textarea "x"
type textarea "My talent. My talent is to be more extrovert in a l"
type textarea "x"
type textarea "My talent. My talent is to be more extrovert in a lo"
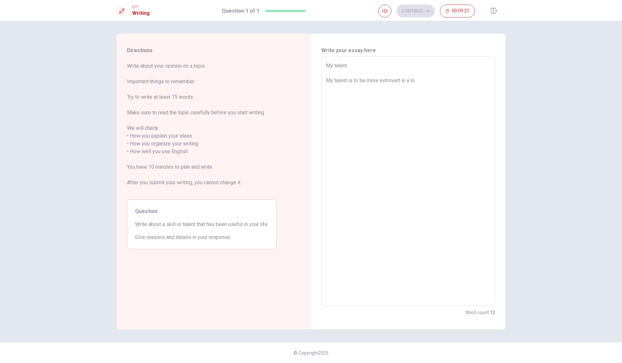
type textarea "x"
type textarea "My talent. My talent is to be more extrovert in a lot"
type textarea "x"
type textarea "My talent. My talent is to be more extrovert in a lot"
type textarea "x"
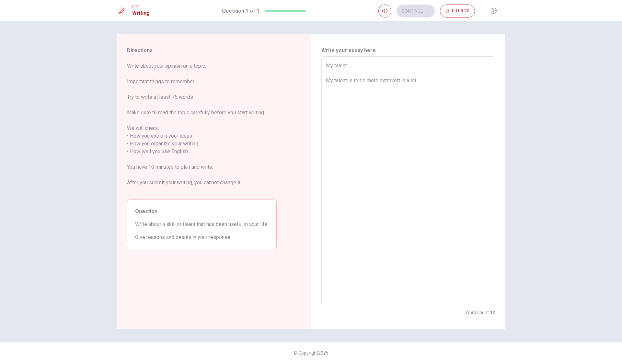
type textarea "My talent. My talent is to be more extrovert in a lot o"
type textarea "x"
type textarea "My talent. My talent is to be more extrovert in a lot of"
type textarea "x"
type textarea "My talent. My talent is to be more extrovert in a lot of"
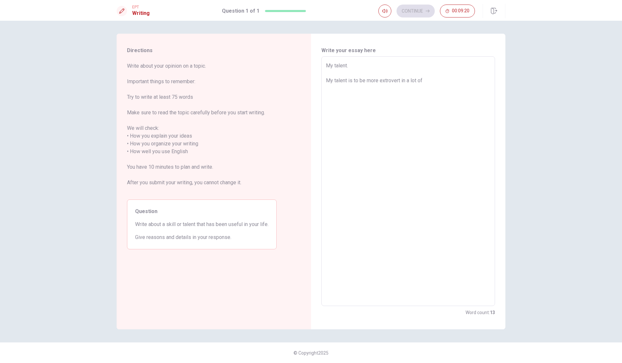
type textarea "x"
type textarea "My talent. My talent is to be more extrovert in a lot of s"
type textarea "x"
type textarea "My talent. My talent is to be more extrovert in a lot of si"
type textarea "x"
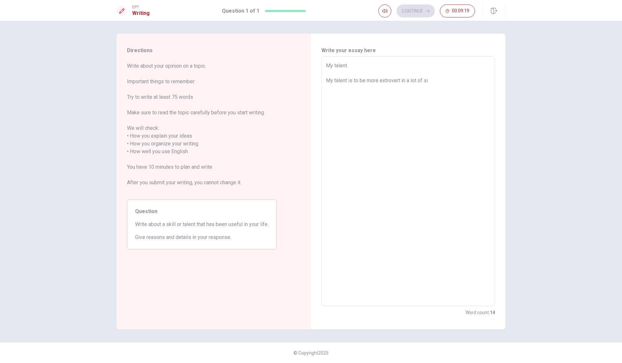
type textarea "My talent. My talent is to be more extrovert in a lot of sit"
type textarea "x"
type textarea "My talent. My talent is to be more extrovert in a lot of situ"
type textarea "x"
type textarea "My talent. My talent is to be more extrovert in a lot of situa"
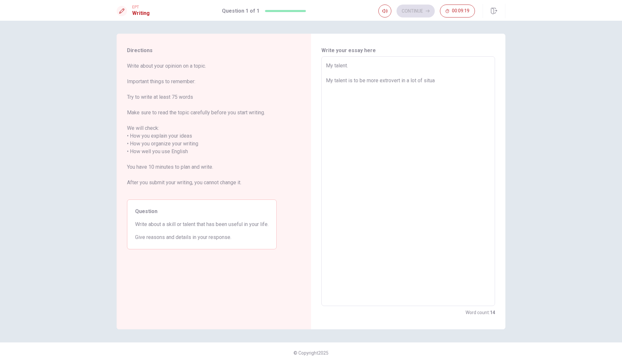
type textarea "x"
type textarea "My talent. My talent is to be more extrovert in a lot of situat"
type textarea "x"
type textarea "My talent. My talent is to be more extrovert in a lot of situati"
type textarea "x"
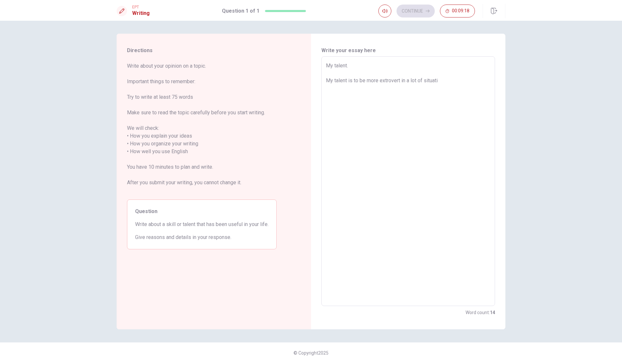
type textarea "My talent. My talent is to be more extrovert in a lot of situatio"
type textarea "x"
type textarea "My talent. My talent is to be more extrovert in a lot of situation"
type textarea "x"
type textarea "My talent. My talent is to be more extrovert in a lot of situations"
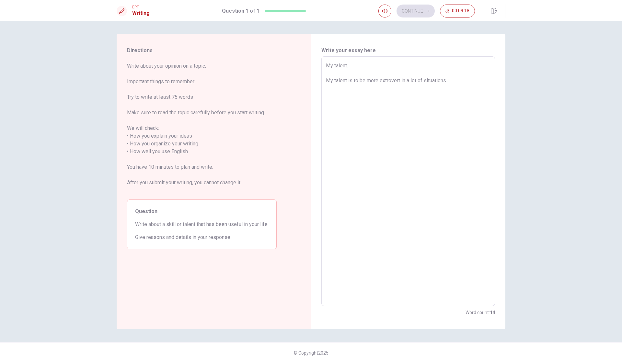
type textarea "x"
type textarea "My talent. My talent is to be more extrovert in a lot of situations,"
type textarea "x"
type textarea "My talent. My talent is to be more extrovert in a lot of situations,"
type textarea "x"
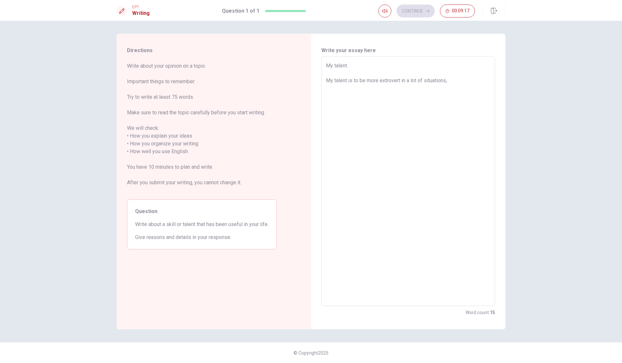
type textarea "My talent. My talent is to be more extrovert in a lot of situations, f"
type textarea "x"
type textarea "My talent. My talent is to be more extrovert in a lot of situations, fo"
type textarea "x"
type textarea "My talent. My talent is to be more extrovert in a lot of situations, for"
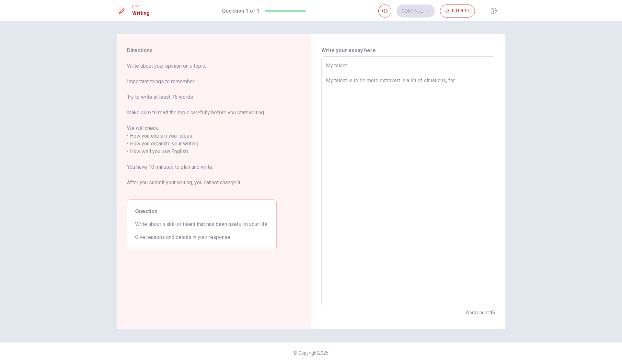
type textarea "x"
type textarea "My talent. My talent is to be more extrovert in a lot of situations, for"
type textarea "x"
type textarea "My talent. My talent is to be more extrovert in a lot of situations, for e"
type textarea "x"
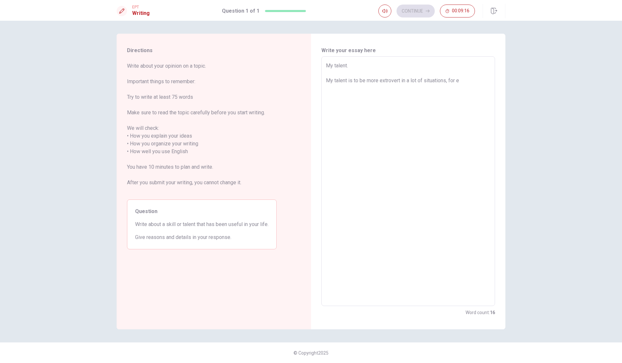
type textarea "My talent. My talent is to be more extrovert in a lot of situations, for ex"
type textarea "x"
type textarea "My talent. My talent is to be more extrovert in a lot of situations, for exa"
type textarea "x"
type textarea "My talent. My talent is to be more extrovert in a lot of situations, for exam"
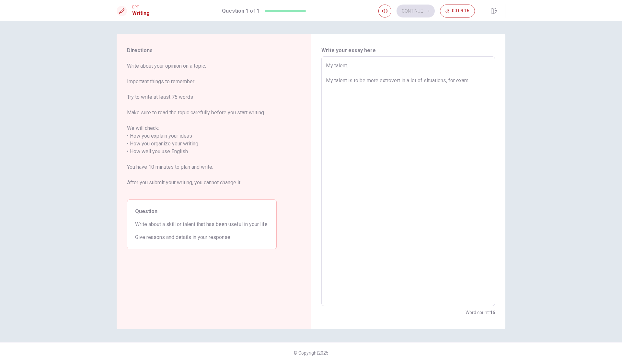
type textarea "x"
type textarea "My talent. My talent is to be more extrovert in a lot of situations, for examp"
type textarea "x"
type textarea "My talent. My talent is to be more extrovert in a lot of situations, for exampl"
type textarea "x"
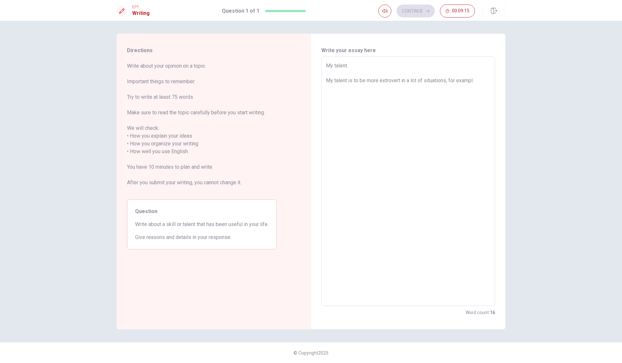
type textarea "My talent. My talent is to be more extrovert in a lot of situations, for example"
type textarea "x"
type textarea "My talent. My talent is to be more extrovert in a lot of situations, for exampl…"
type textarea "x"
type textarea "My talent. My talent is to be more extrovert in a lot of situations, for exampl…"
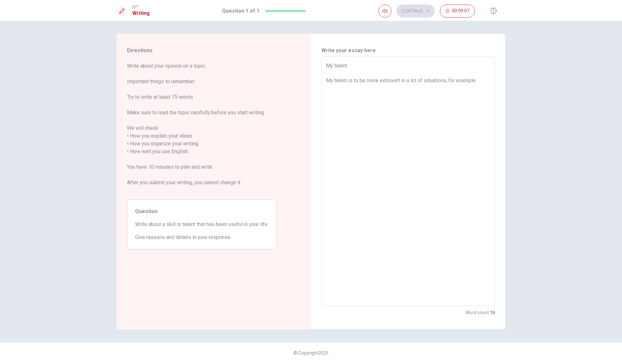
type textarea "x"
type textarea "My talent. My talent is to be more extrovert in a lot of situations, for exampl…"
type textarea "x"
type textarea "My talent. My talent is to be more extrovert in a lot of situations, for exampl…"
type textarea "x"
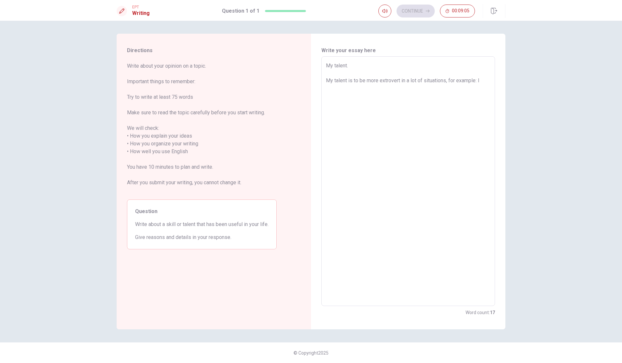
type textarea "My talent. My talent is to be more extrovert in a lot of situations, for exampl…"
type textarea "x"
type textarea "My talent. My talent is to be more extrovert in a lot of situations, for exampl…"
type textarea "x"
type textarea "My talent. My talent is to be more extrovert in a lot of situations, for exampl…"
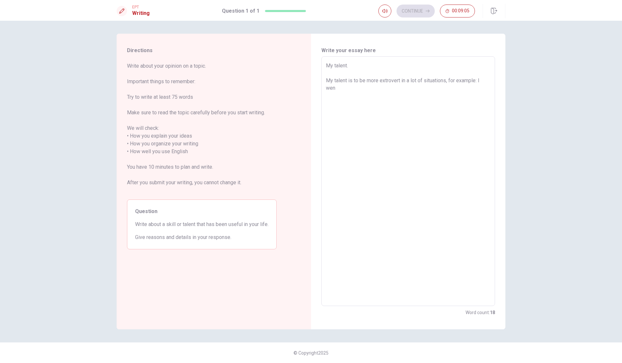
type textarea "x"
type textarea "My talent. My talent is to be more extrovert in a lot of situations, for exampl…"
type textarea "x"
type textarea "My talent. My talent is to be more extrovert in a lot of situations, for exampl…"
type textarea "x"
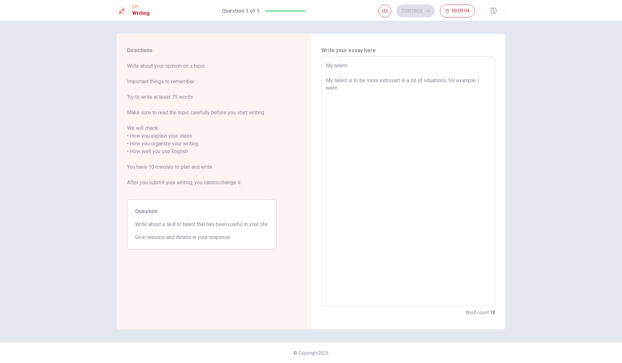
type textarea "My talent. My talent is to be more extrovert in a lot of situations, for exampl…"
type textarea "x"
type textarea "My talent. My talent is to be more extrovert in a lot of situations, for exampl…"
type textarea "x"
type textarea "My talent. My talent is to be more extrovert in a lot of situations, for exampl…"
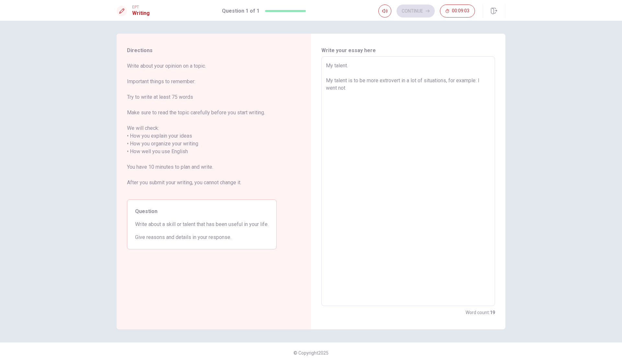
type textarea "x"
type textarea "My talent. My talent is to be more extrovert in a lot of situations, for exampl…"
type textarea "x"
type textarea "My talent. My talent is to be more extrovert in a lot of situations, for exampl…"
type textarea "x"
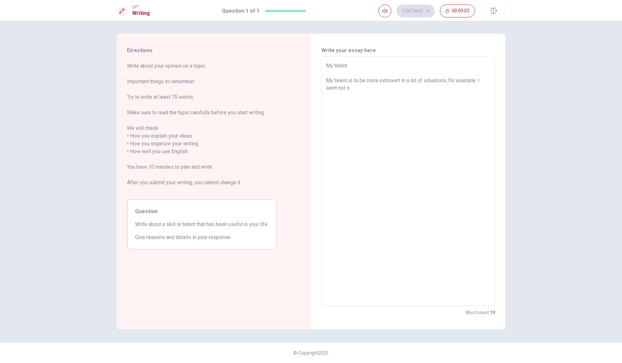
type textarea "My talent. My talent is to be more extrovert in a lot of situations, for exampl…"
type textarea "x"
type textarea "My talent. My talent is to be more extrovert in a lot of situations, for exampl…"
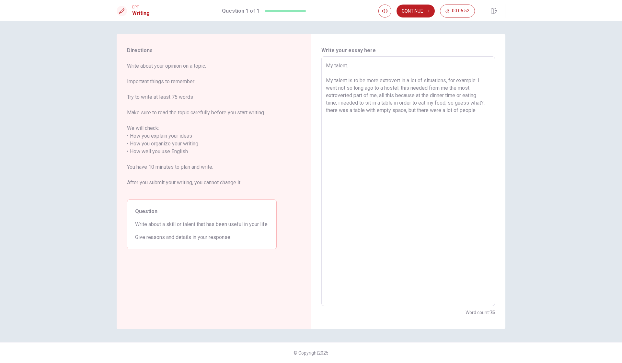
click at [442, 112] on textarea "My talent. My talent is to be more extrovert in a lot of situations, for exampl…" at bounding box center [408, 181] width 164 height 239
click at [487, 109] on textarea "My talent. My talent is to be more extrovert in a lot of situations, for exampl…" at bounding box center [408, 181] width 164 height 239
click at [428, 14] on button "Continue" at bounding box center [415, 11] width 38 height 13
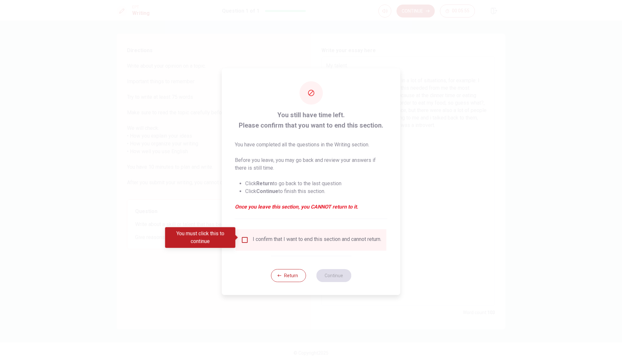
click at [245, 238] on input "You must click this to continue" at bounding box center [245, 240] width 8 height 8
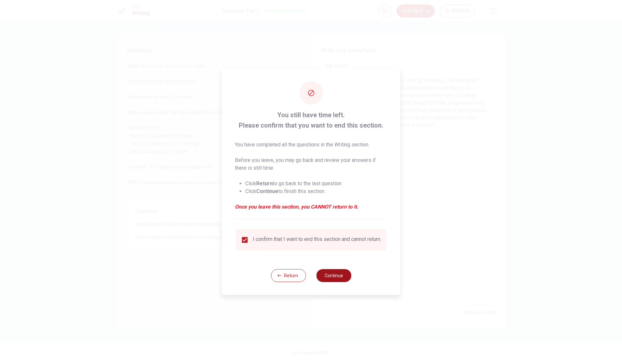
click at [335, 279] on button "Continue" at bounding box center [333, 275] width 35 height 13
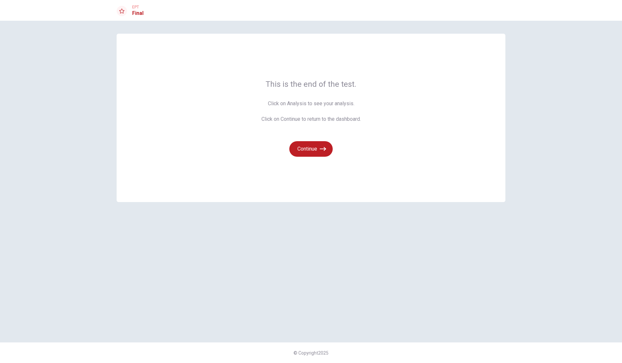
click at [288, 105] on span "Click on Analysis to see your analysis. Click on Continue to return to the dash…" at bounding box center [310, 111] width 99 height 23
click at [293, 105] on span "Click on Analysis to see your analysis. Click on Continue to return to the dash…" at bounding box center [310, 111] width 99 height 23
click at [302, 147] on button "Continue" at bounding box center [310, 149] width 43 height 16
